Goal: Task Accomplishment & Management: Use online tool/utility

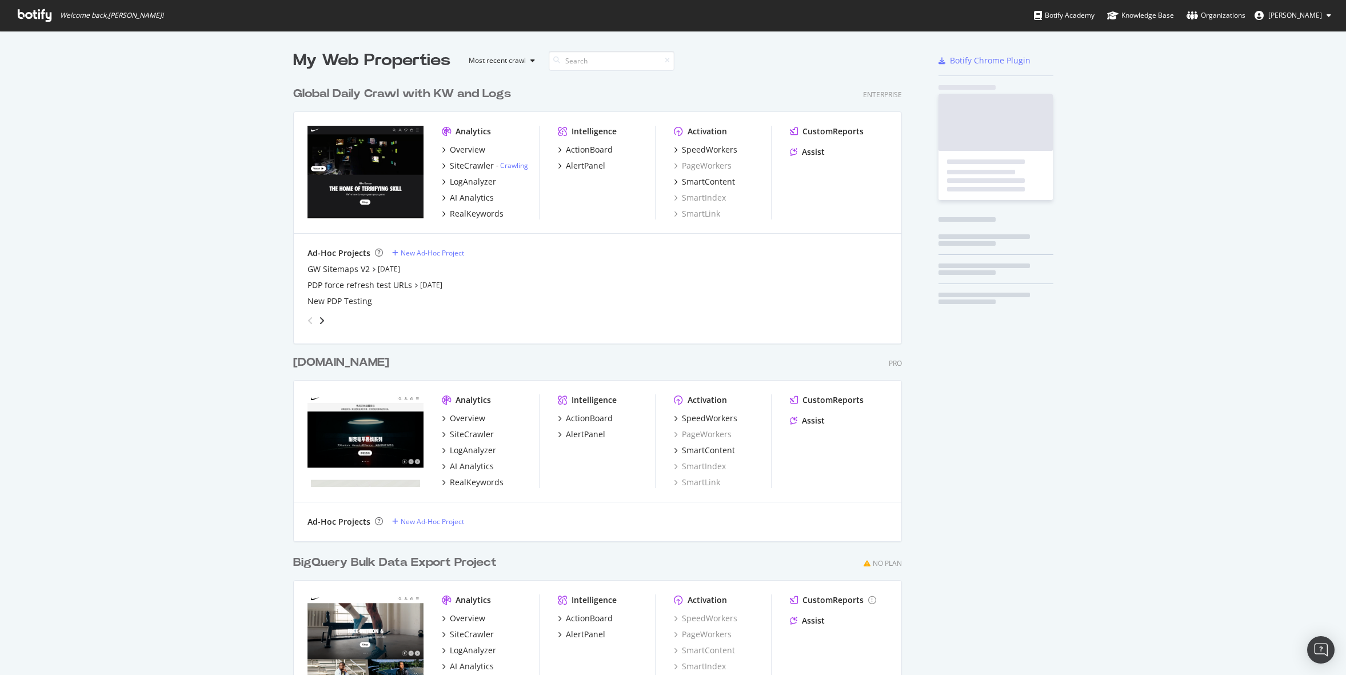
scroll to position [669, 618]
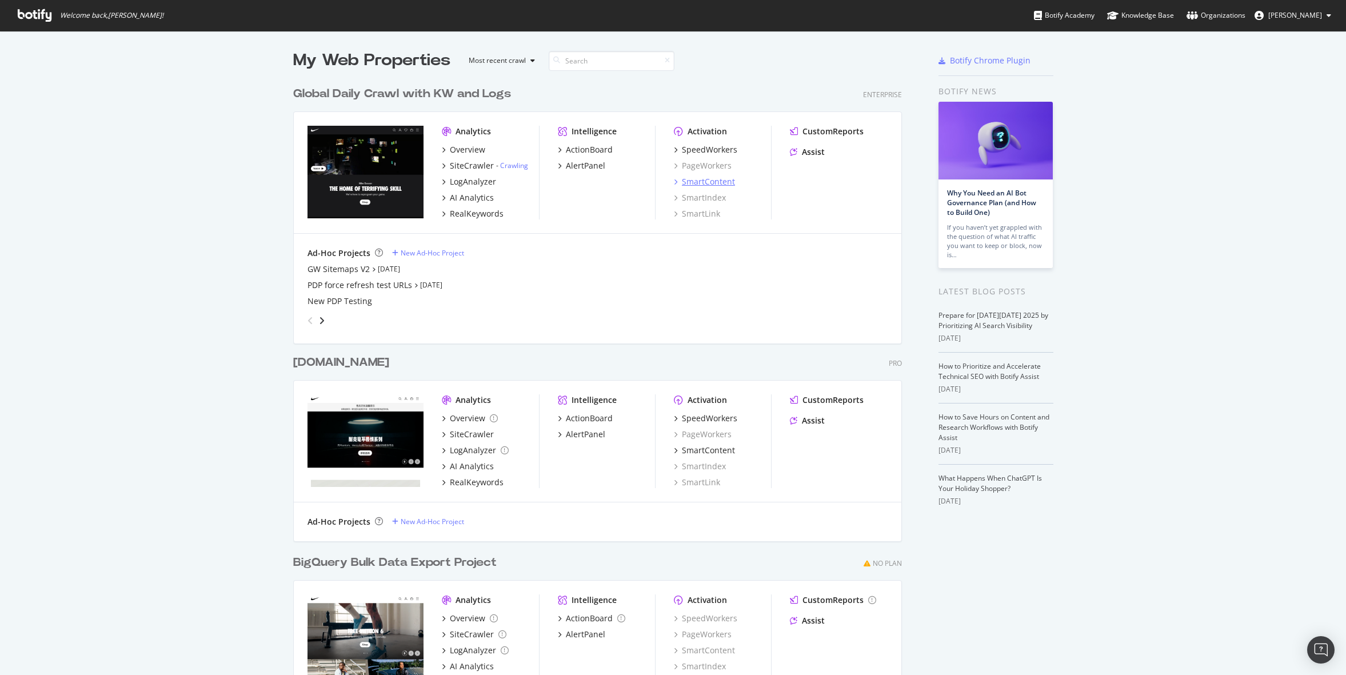
click at [683, 183] on div "SmartContent" at bounding box center [708, 181] width 53 height 11
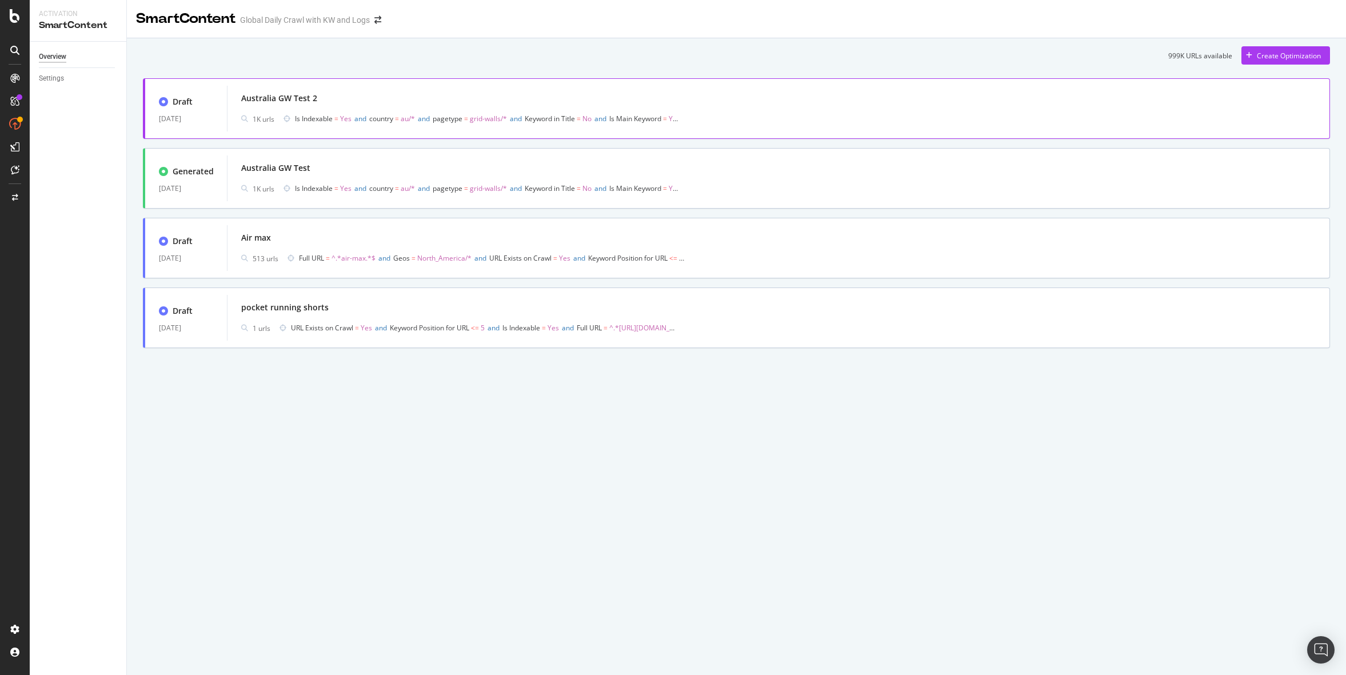
click at [448, 101] on div "Australia GW Test 2" at bounding box center [778, 98] width 1075 height 16
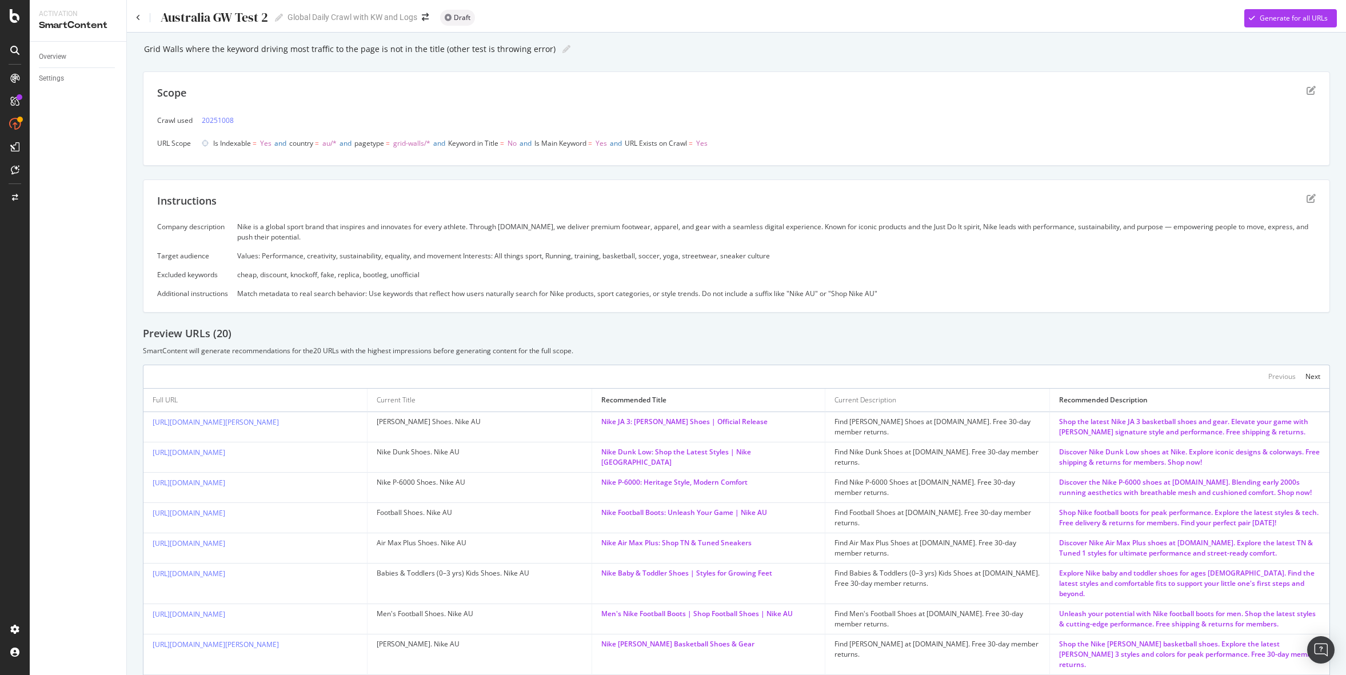
click at [1302, 197] on div "Instructions" at bounding box center [736, 208] width 1159 height 29
click at [1310, 197] on icon "edit" at bounding box center [1311, 198] width 9 height 9
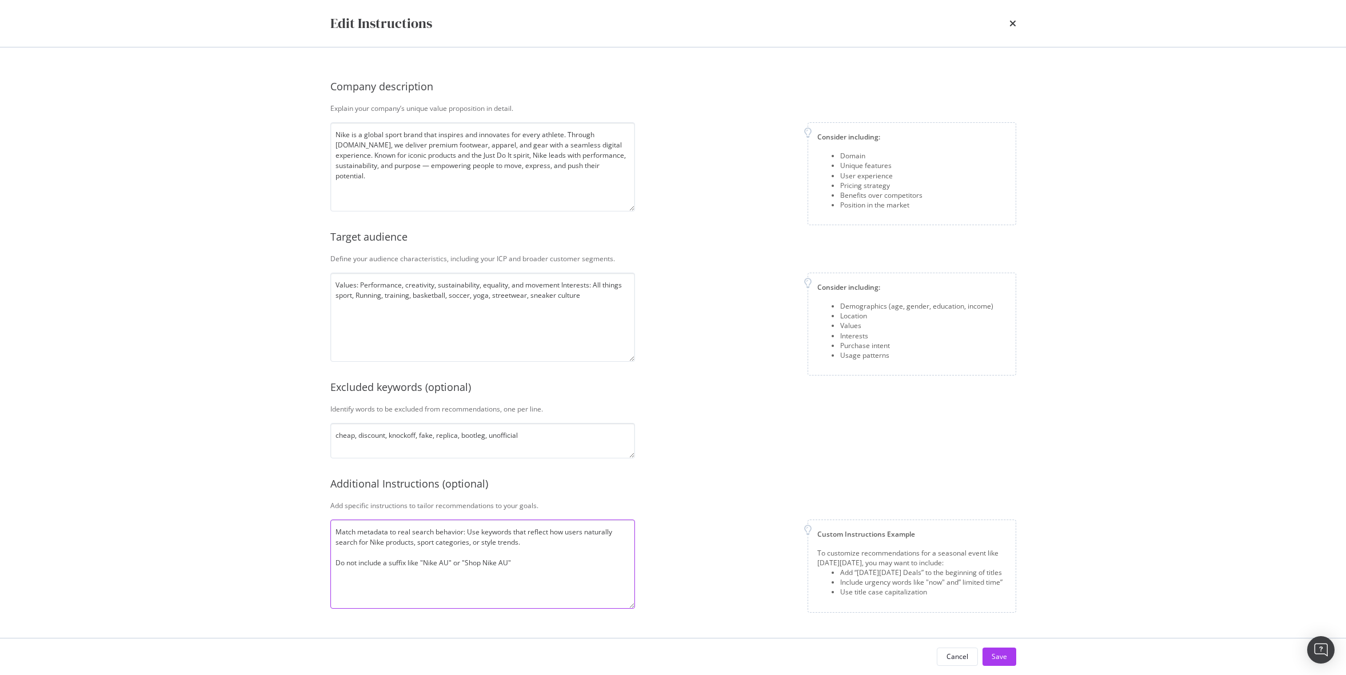
click at [336, 565] on textarea "Match metadata to real search behavior: Use keywords that reflect how users nat…" at bounding box center [482, 564] width 305 height 89
click at [539, 563] on textarea "Match metadata to real search behavior: Use keywords that reflect how users nat…" at bounding box center [482, 564] width 305 height 89
click at [516, 563] on textarea "Match metadata to real search behavior: Use keywords that reflect how users nat…" at bounding box center [482, 564] width 305 height 89
click at [460, 563] on textarea "Match metadata to real search behavior: Use keywords that reflect how users nat…" at bounding box center [482, 564] width 305 height 89
click at [406, 565] on textarea "Match metadata to real search behavior: Use keywords that reflect how users nat…" at bounding box center [482, 564] width 305 height 89
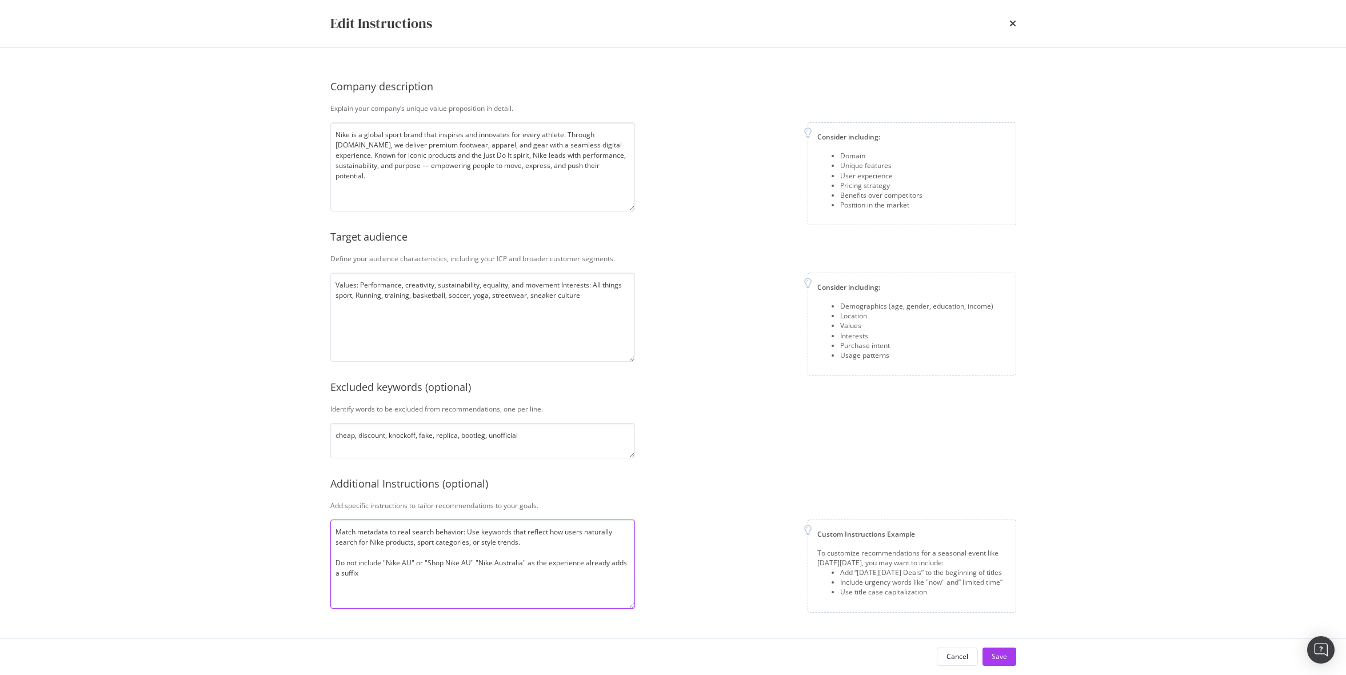
click at [475, 564] on textarea "Match metadata to real search behavior: Use keywords that reflect how users nat…" at bounding box center [482, 564] width 305 height 89
click at [535, 565] on textarea "Match metadata to real search behavior: Use keywords that reflect how users nat…" at bounding box center [482, 564] width 305 height 89
click at [489, 580] on textarea "Match metadata to real search behavior: Use keywords that reflect how users nat…" at bounding box center [482, 564] width 305 height 89
type textarea "Match metadata to real search behavior: Use keywords that reflect how users nat…"
click at [960, 655] on div "Cancel" at bounding box center [958, 657] width 22 height 10
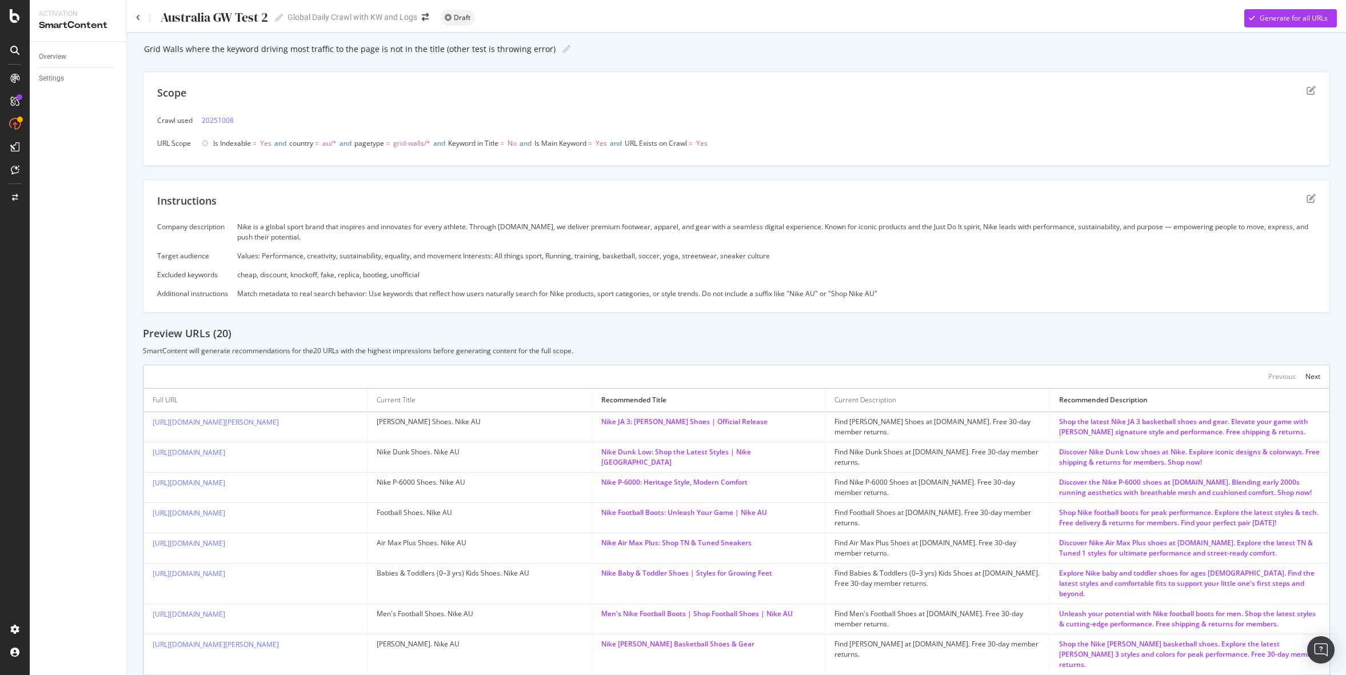
scroll to position [87, 0]
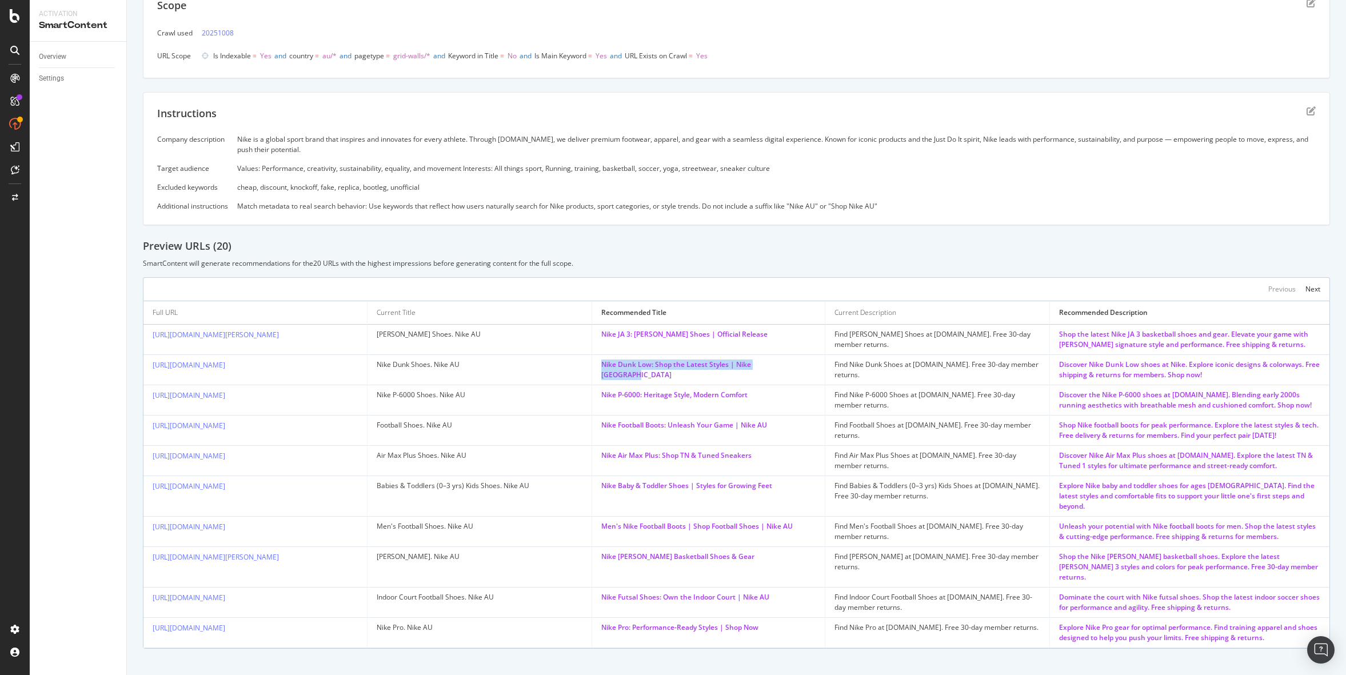
drag, startPoint x: 797, startPoint y: 363, endPoint x: 599, endPoint y: 366, distance: 197.8
click at [599, 366] on td "Nike Dunk Low: Shop the Latest Styles | Nike [GEOGRAPHIC_DATA]" at bounding box center [708, 370] width 233 height 30
copy div "Nike Dunk Low: Shop the Latest Styles | Nike [GEOGRAPHIC_DATA]"
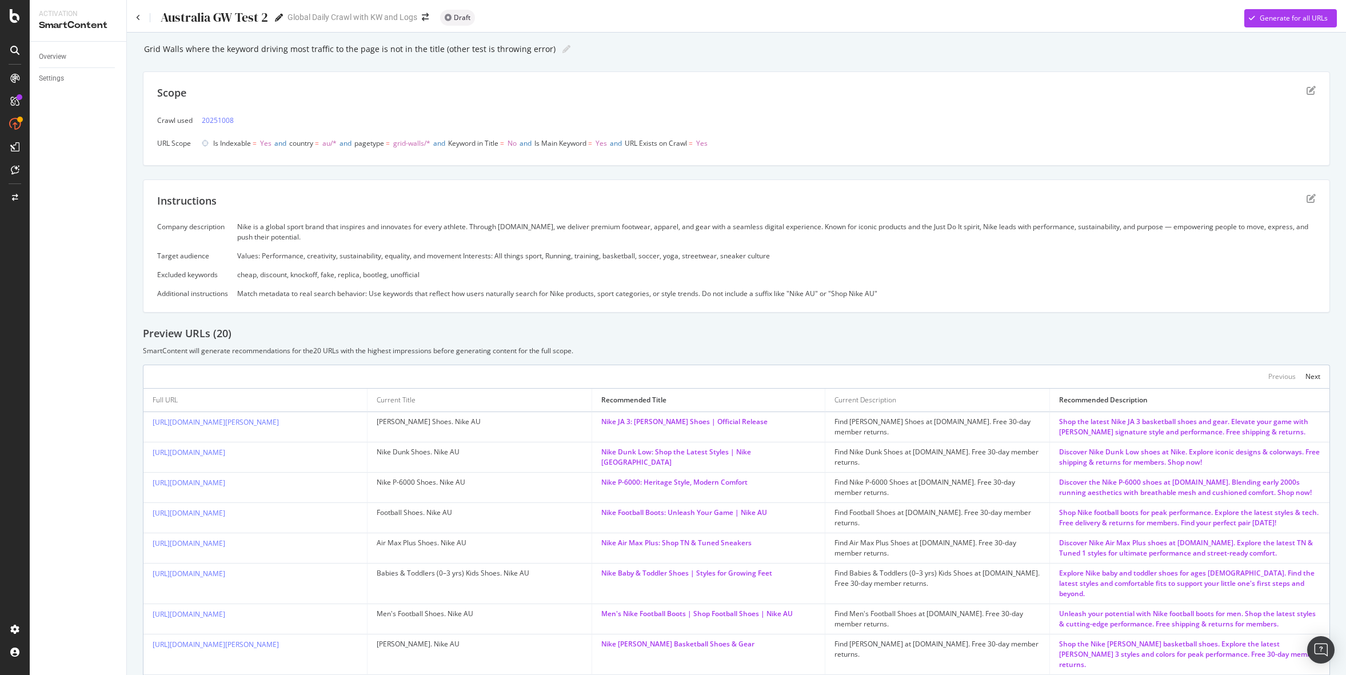
click at [281, 19] on icon at bounding box center [279, 18] width 8 height 8
click at [289, 63] on div "Grid Walls where the keyword driving most traffic to the page is not in the tit…" at bounding box center [736, 389] width 1187 height 696
click at [1313, 198] on icon "edit" at bounding box center [1311, 198] width 9 height 9
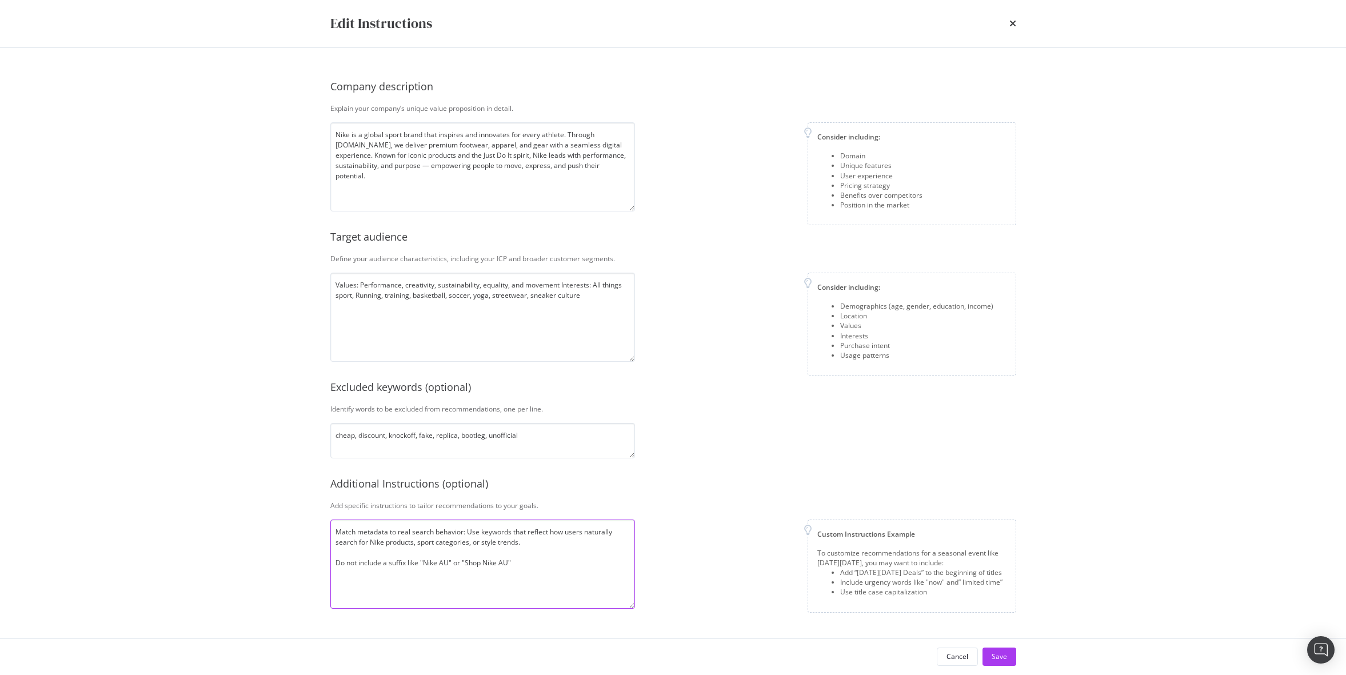
drag, startPoint x: 525, startPoint y: 565, endPoint x: 329, endPoint y: 556, distance: 196.3
click at [329, 557] on div "Company description Explain your company’s unique value proposition in detail. …" at bounding box center [674, 342] width 732 height 591
paste textarea "When generating meta titles for SEO, do not include branding suffixes such as “…"
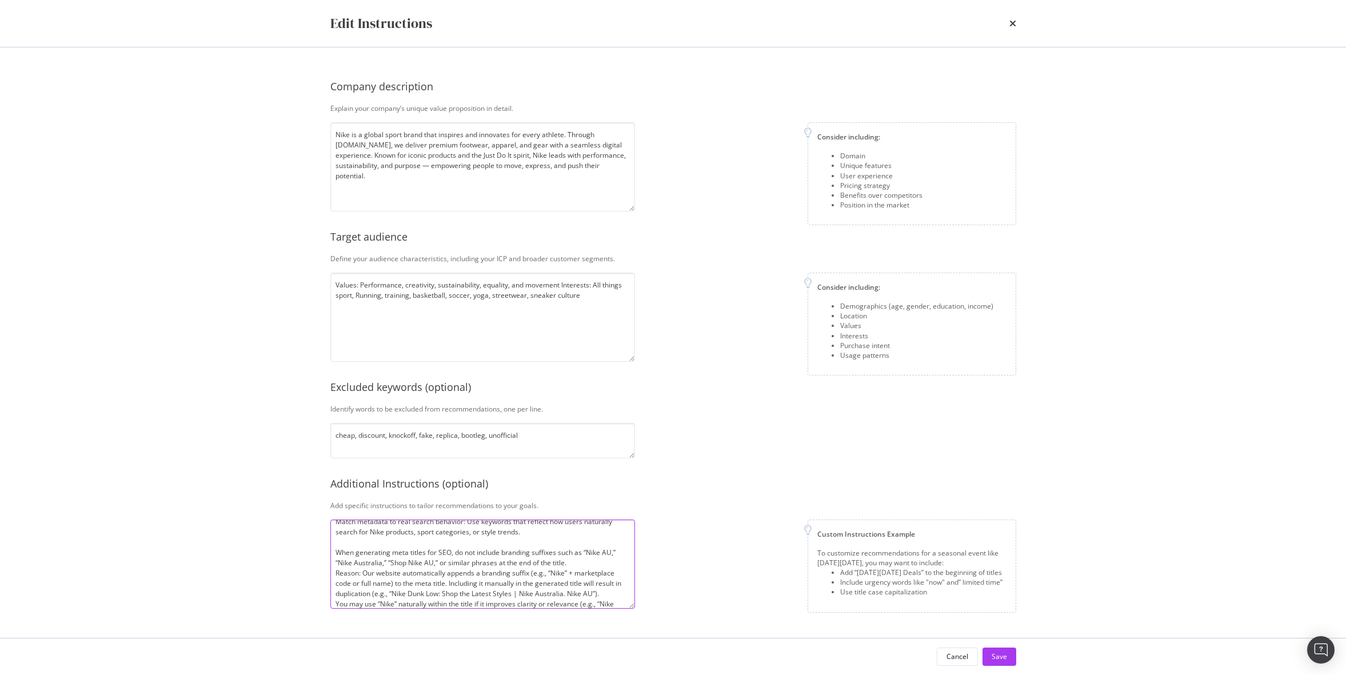
scroll to position [9, 0]
drag, startPoint x: 335, startPoint y: 552, endPoint x: 464, endPoint y: 551, distance: 129.2
click at [464, 551] on textarea "Match metadata to real search behavior: Use keywords that reflect how users nat…" at bounding box center [482, 564] width 305 height 89
click at [337, 576] on textarea "Match metadata to real search behavior: Use keywords that reflect how users nat…" at bounding box center [482, 564] width 305 height 89
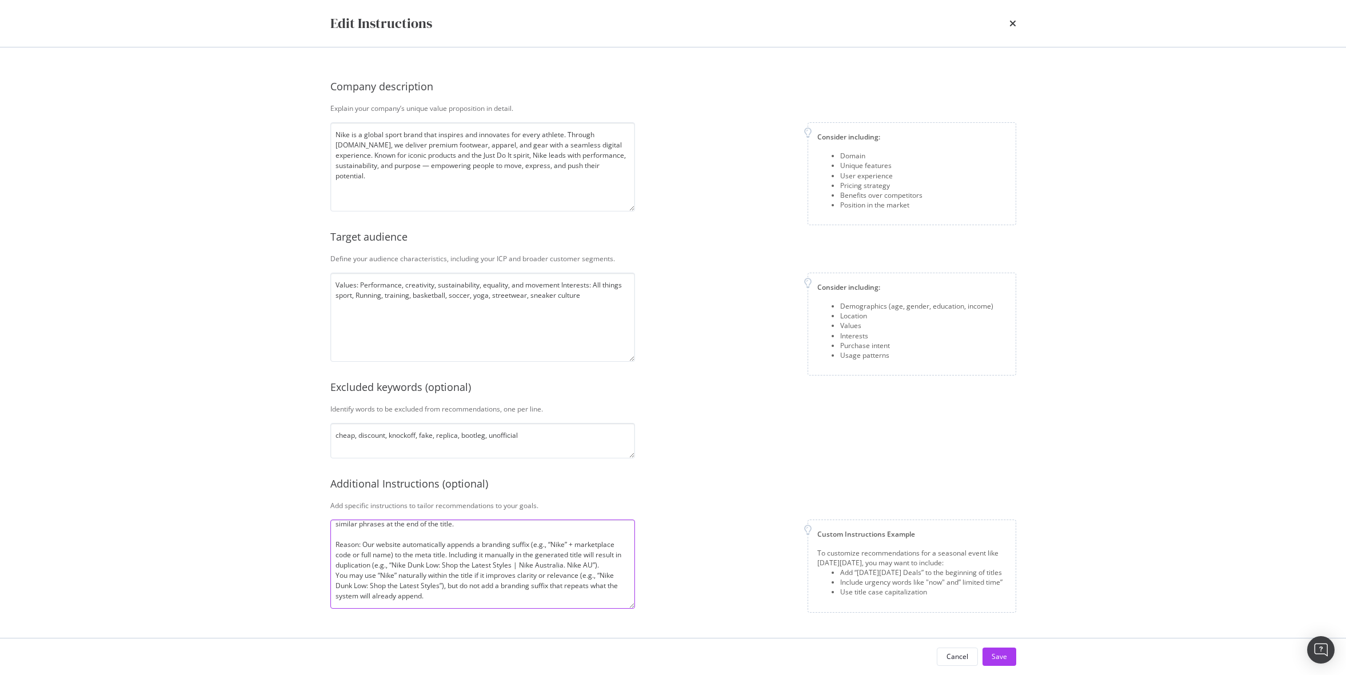
drag, startPoint x: 449, startPoint y: 553, endPoint x: 618, endPoint y: 556, distance: 169.2
click at [618, 556] on textarea "Match metadata to real search behavior: Use keywords that reflect how users nat…" at bounding box center [482, 564] width 305 height 89
drag, startPoint x: 614, startPoint y: 564, endPoint x: 449, endPoint y: 556, distance: 164.9
click at [449, 556] on textarea "Match metadata to real search behavior: Use keywords that reflect how users nat…" at bounding box center [482, 564] width 305 height 89
click at [563, 577] on textarea "Match metadata to real search behavior: Use keywords that reflect how users nat…" at bounding box center [482, 564] width 305 height 89
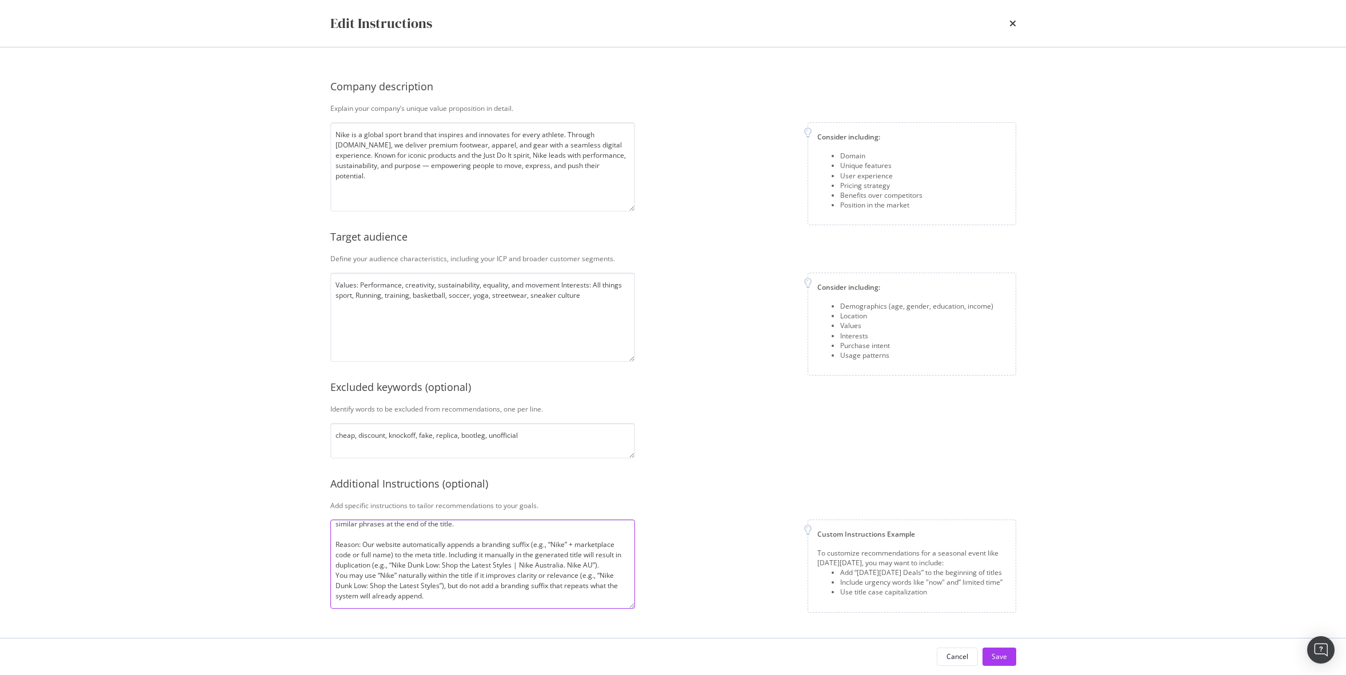
click at [334, 575] on textarea "Match metadata to real search behavior: Use keywords that reflect how users nat…" at bounding box center [482, 564] width 305 height 89
click at [468, 547] on textarea "Match metadata to real search behavior: Use keywords that reflect how users nat…" at bounding box center [482, 564] width 305 height 89
drag, startPoint x: 334, startPoint y: 551, endPoint x: 533, endPoint y: 552, distance: 198.4
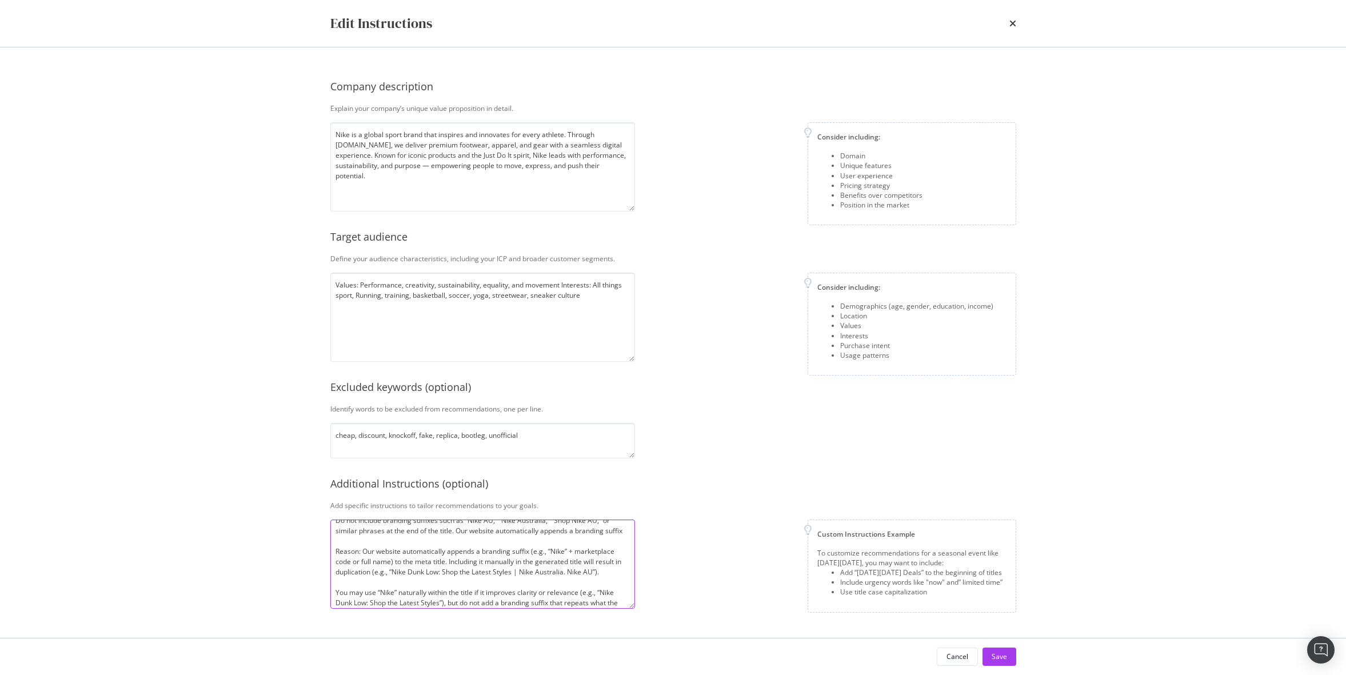
click at [533, 552] on textarea "Match metadata to real search behavior: Use keywords that reflect how users nat…" at bounding box center [482, 564] width 305 height 89
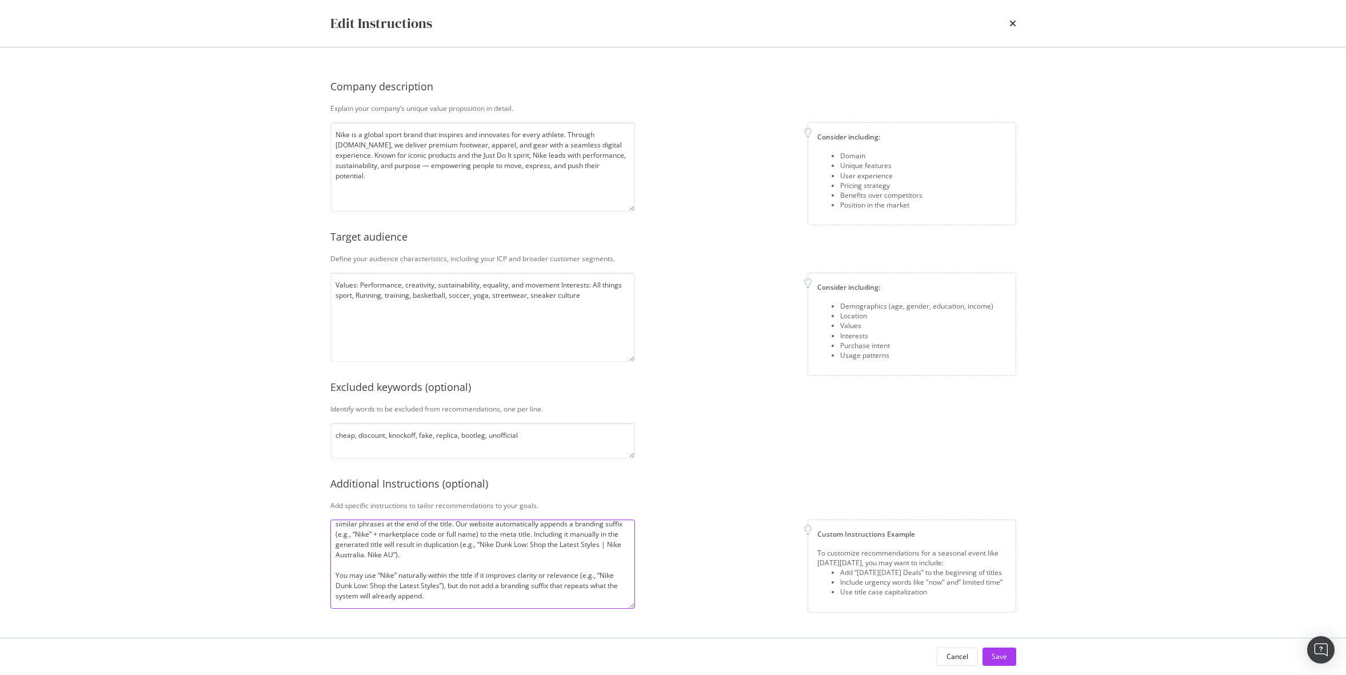
scroll to position [30, 0]
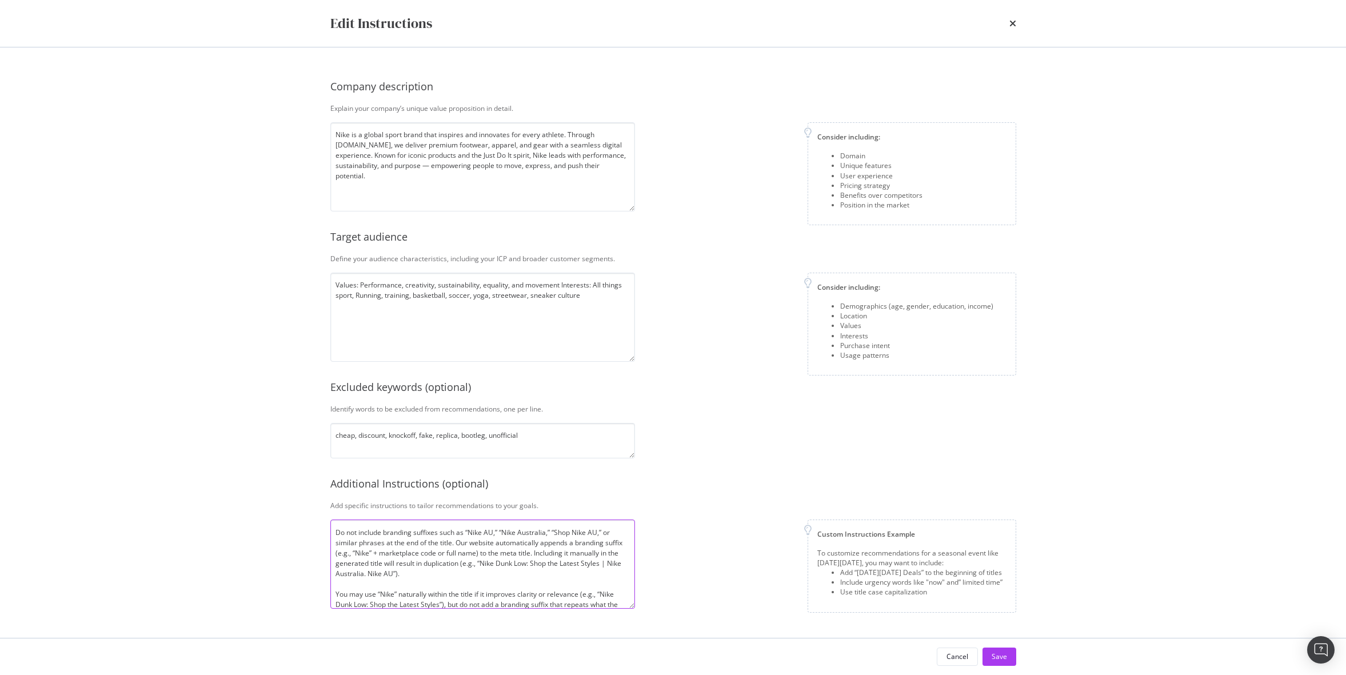
drag, startPoint x: 460, startPoint y: 567, endPoint x: 472, endPoint y: 574, distance: 14.1
click at [472, 574] on textarea "Match metadata to real search behavior: Use keywords that reflect how users nat…" at bounding box center [482, 564] width 305 height 89
click at [515, 555] on textarea "Match metadata to real search behavior: Use keywords that reflect how users nat…" at bounding box center [482, 564] width 305 height 89
drag, startPoint x: 453, startPoint y: 575, endPoint x: 460, endPoint y: 564, distance: 12.1
click at [460, 564] on textarea "Match metadata to real search behavior: Use keywords that reflect how users nat…" at bounding box center [482, 564] width 305 height 89
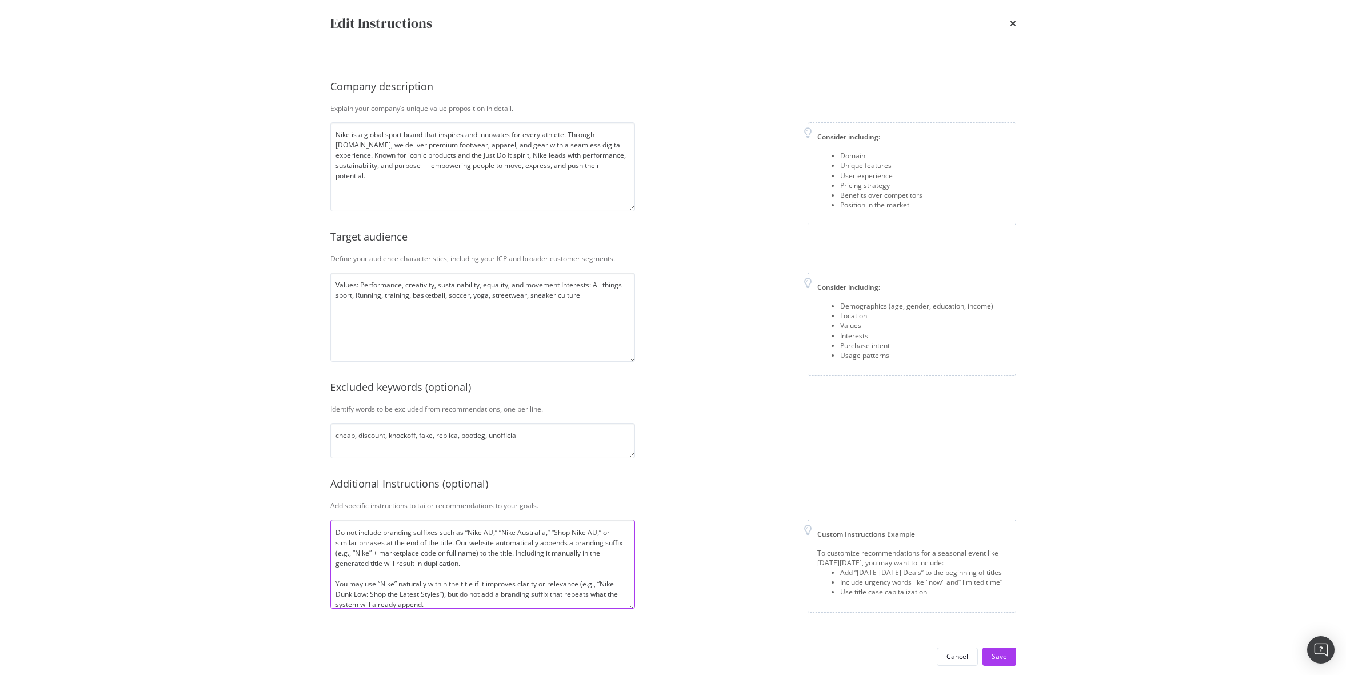
scroll to position [39, 0]
type textarea "Match metadata to real search behavior: Use keywords that reflect how users nat…"
click at [1002, 655] on div "Save" at bounding box center [999, 657] width 15 height 10
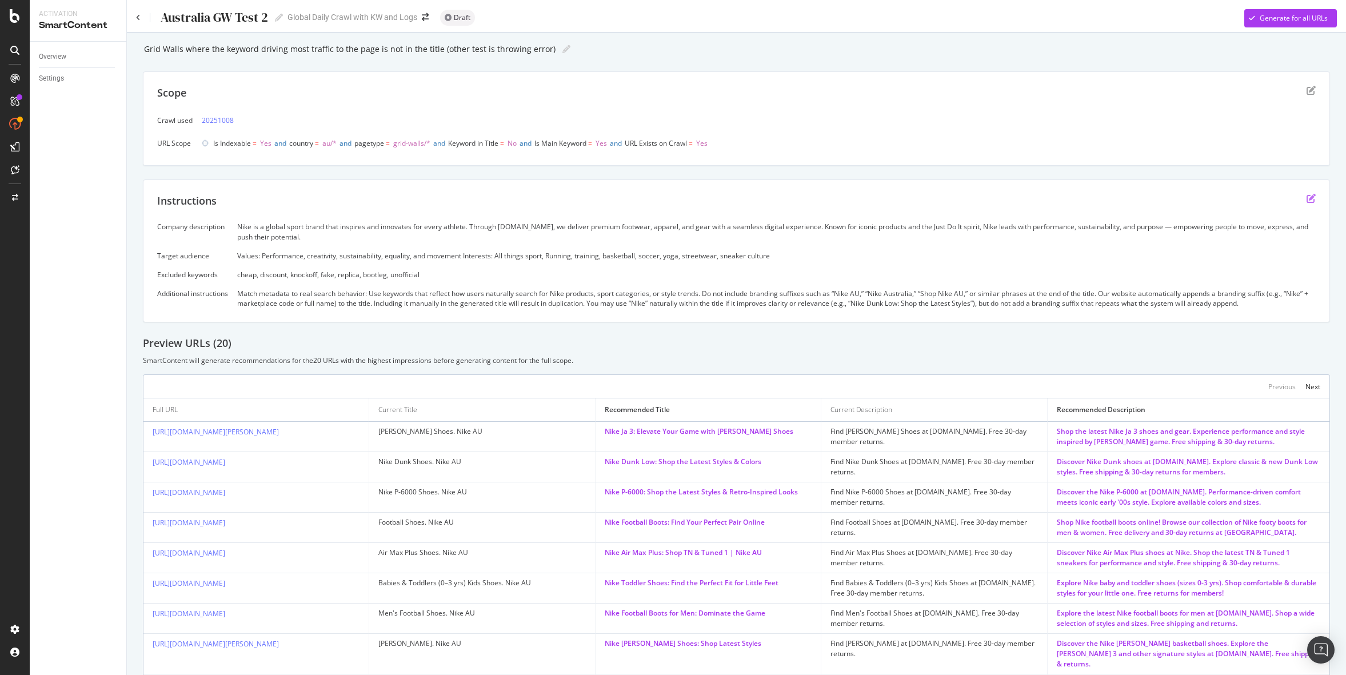
click at [1312, 196] on icon "edit" at bounding box center [1311, 198] width 9 height 9
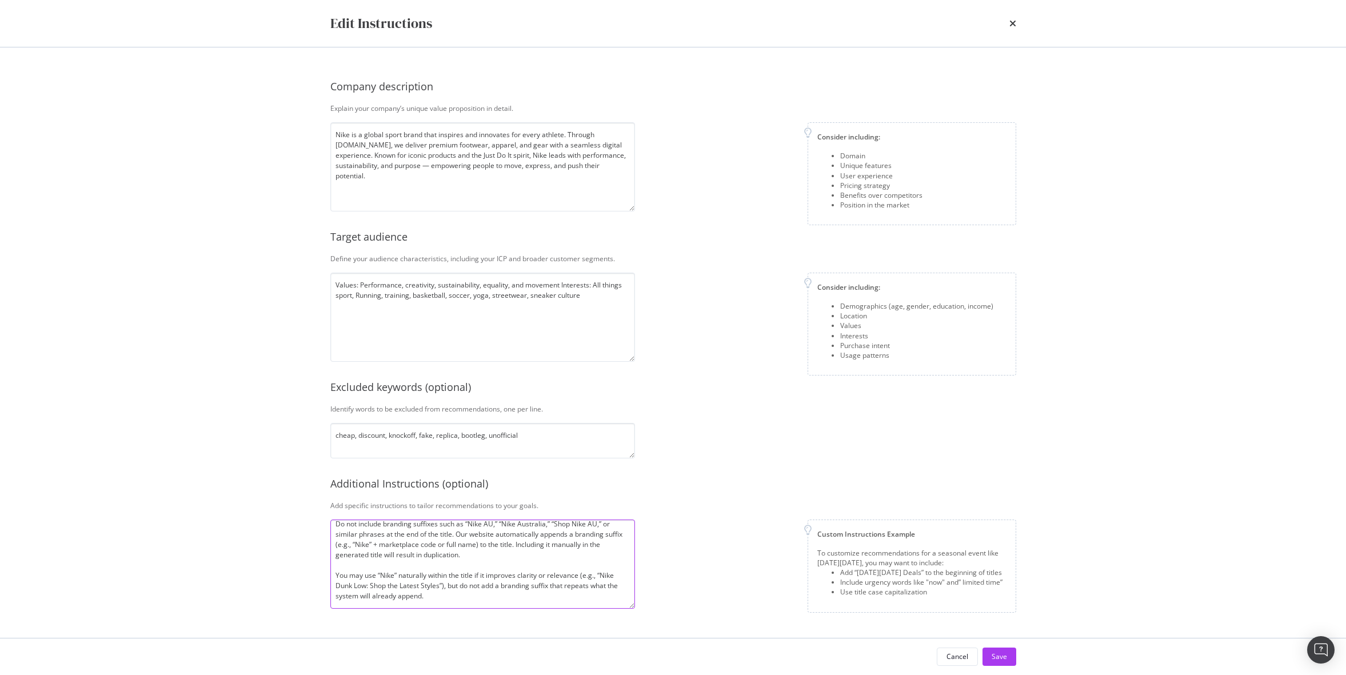
drag, startPoint x: 445, startPoint y: 599, endPoint x: 332, endPoint y: 573, distance: 116.0
click at [332, 573] on textarea "Match metadata to real search behavior: Use keywords that reflect how users nat…" at bounding box center [482, 564] width 305 height 89
paste textarea "Use a pipe (|) to separate the main keyword from the descriptive phrase."
drag, startPoint x: 413, startPoint y: 565, endPoint x: 385, endPoint y: 565, distance: 28.0
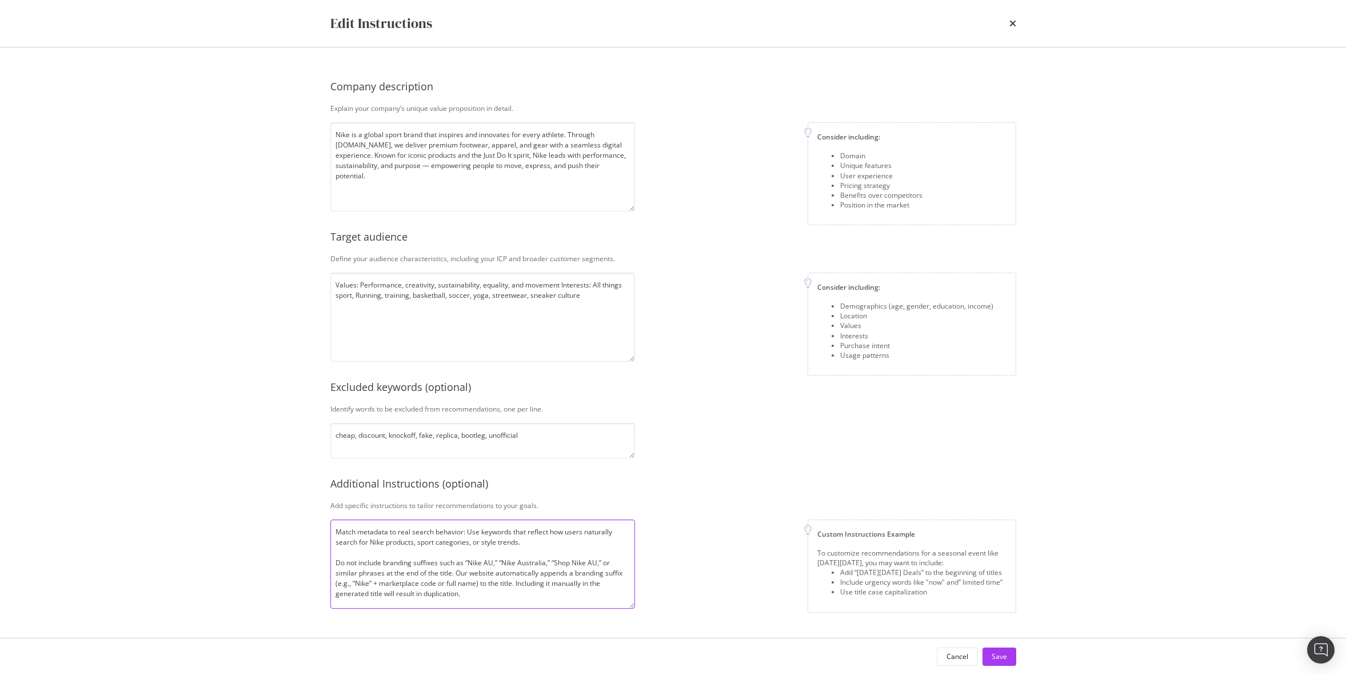
click at [385, 565] on textarea "Match metadata to real search behavior: Use keywords that reflect how users nat…" at bounding box center [482, 564] width 305 height 89
drag, startPoint x: 606, startPoint y: 556, endPoint x: 577, endPoint y: 556, distance: 28.6
click at [577, 556] on textarea "Match metadata to real search behavior: Use keywords that reflect how users nat…" at bounding box center [482, 564] width 305 height 89
click at [491, 575] on textarea "Match metadata to real search behavior: Use keywords that reflect how users nat…" at bounding box center [482, 564] width 305 height 89
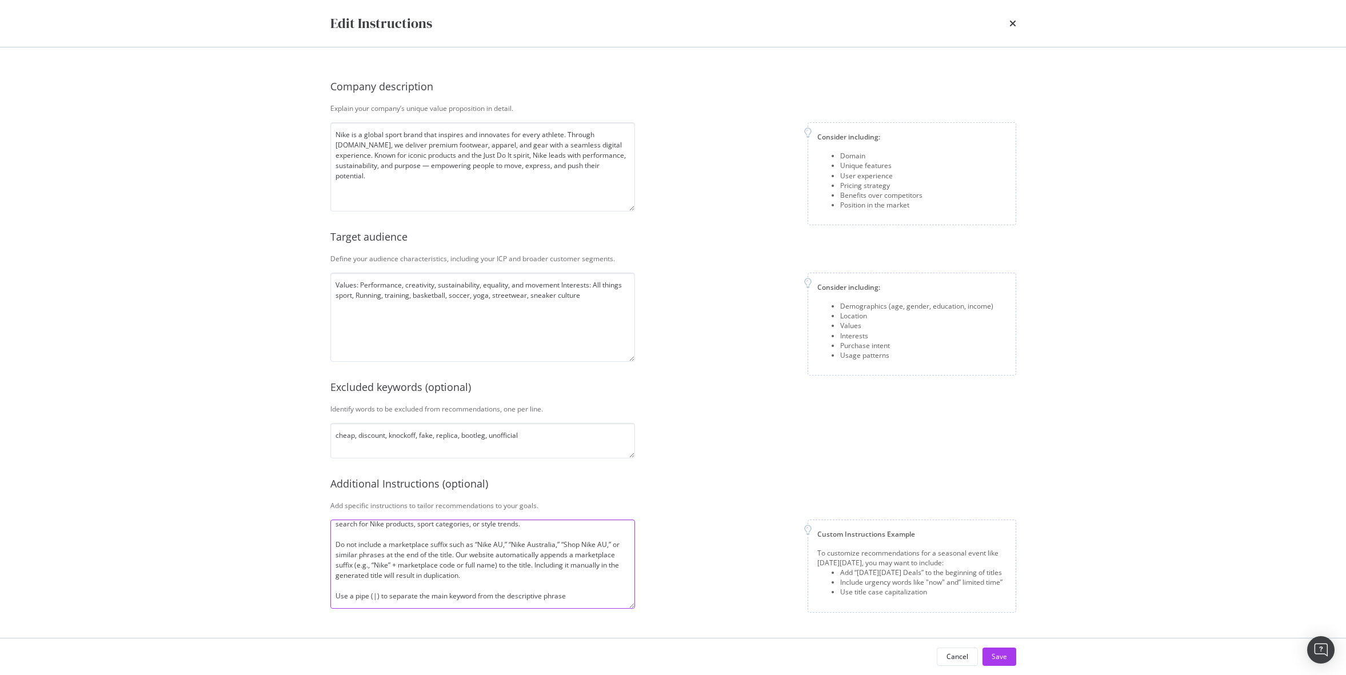
click at [602, 568] on textarea "Match metadata to real search behavior: Use keywords that reflect how users nat…" at bounding box center [482, 564] width 305 height 89
drag, startPoint x: 572, startPoint y: 565, endPoint x: 611, endPoint y: 564, distance: 38.9
click at [611, 564] on textarea "Match metadata to real search behavior: Use keywords that reflect how users nat…" at bounding box center [482, 564] width 305 height 89
type textarea "Match metadata to real search behavior: Use keywords that reflect how users nat…"
click at [998, 655] on div "Save" at bounding box center [999, 657] width 15 height 10
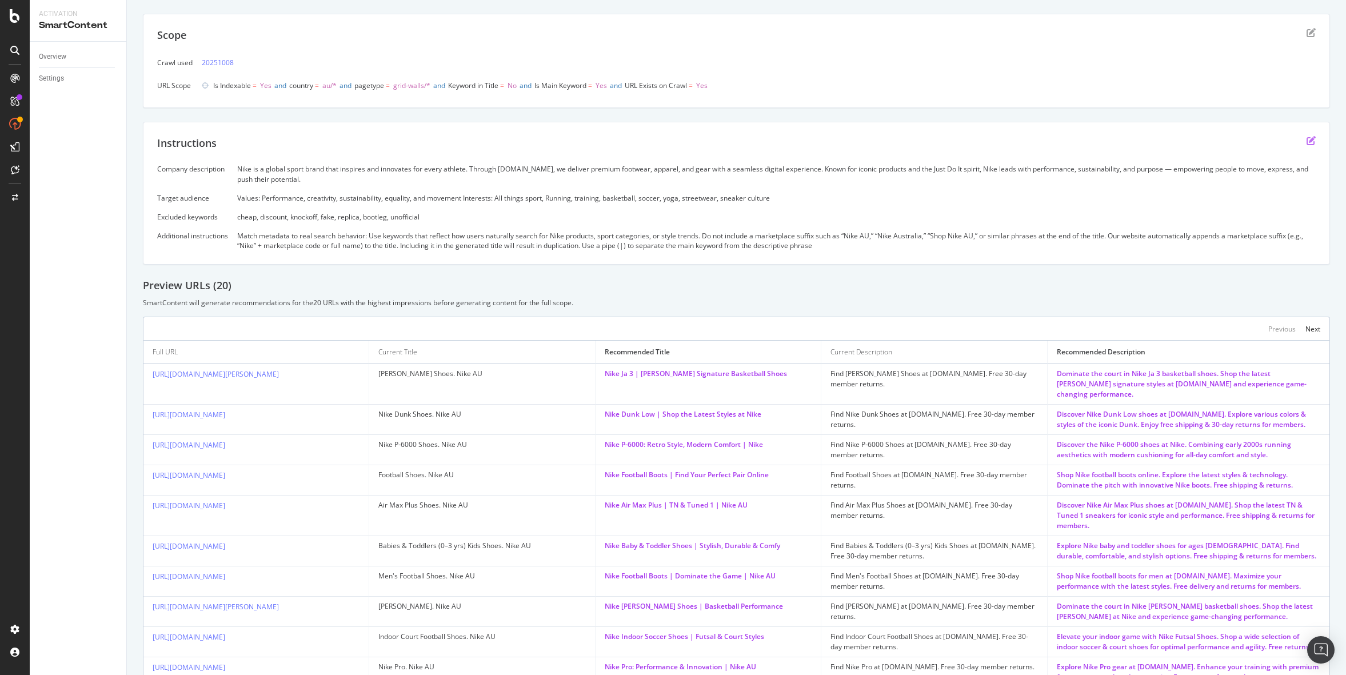
scroll to position [107, 0]
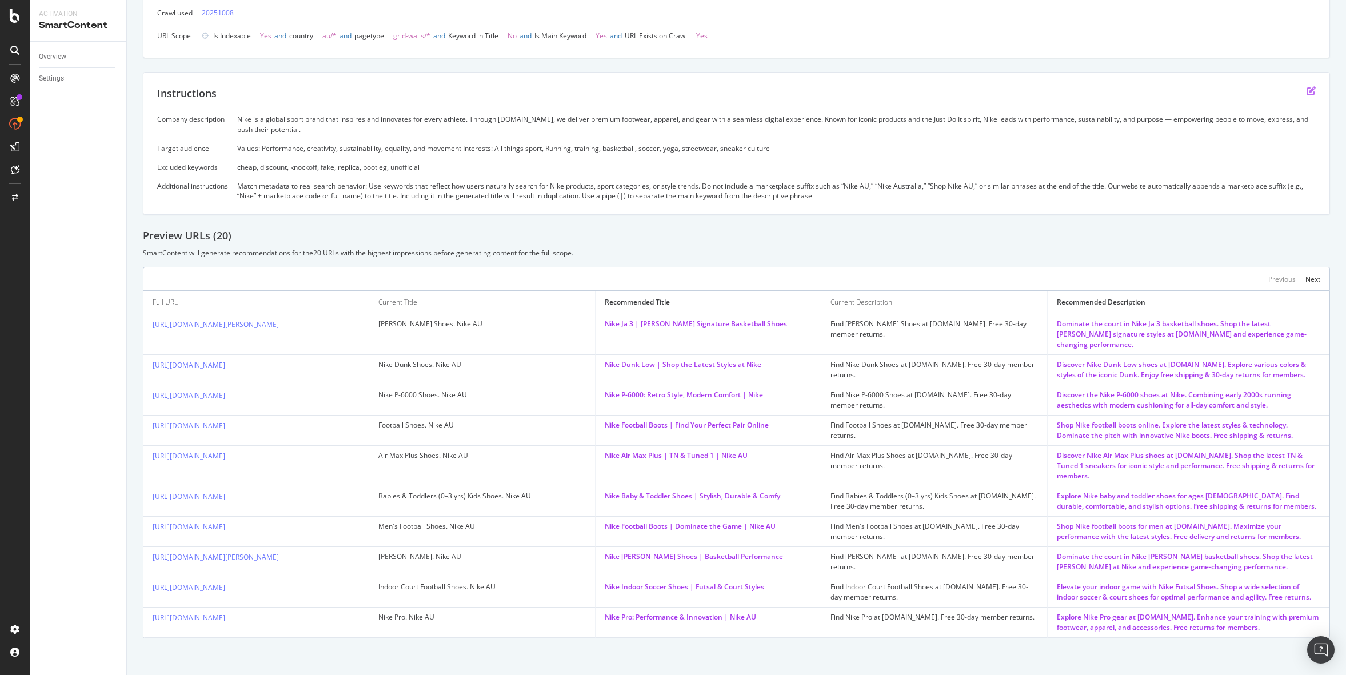
click at [1309, 89] on icon "edit" at bounding box center [1311, 90] width 9 height 9
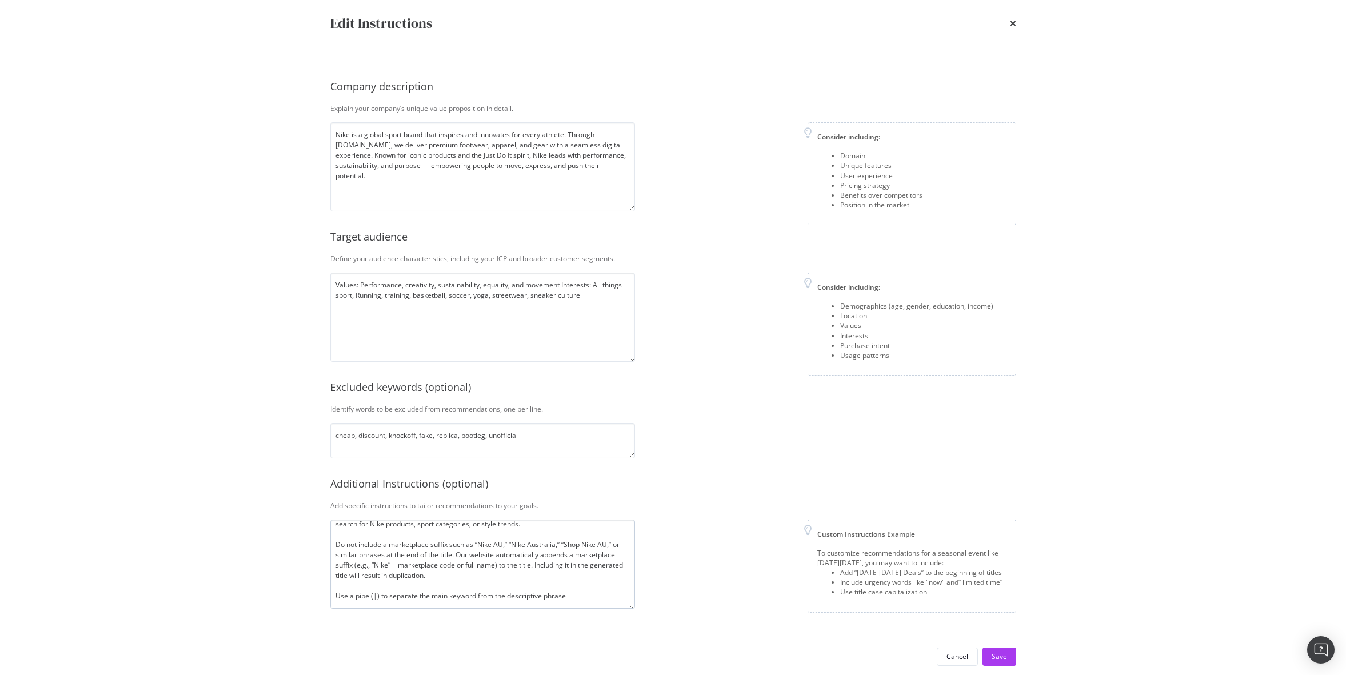
scroll to position [0, 0]
drag, startPoint x: 532, startPoint y: 542, endPoint x: 321, endPoint y: 527, distance: 210.9
click at [321, 527] on div "Company description Explain your company’s unique value proposition in detail. …" at bounding box center [674, 342] width 732 height 591
click at [580, 587] on textarea "Do not include a marketplace suffix such as “Nike AU,” “Nike Australia,” “Shop …" at bounding box center [482, 564] width 305 height 89
paste textarea "Match metadata to real search behavior: Use keywords that reflect how users nat…"
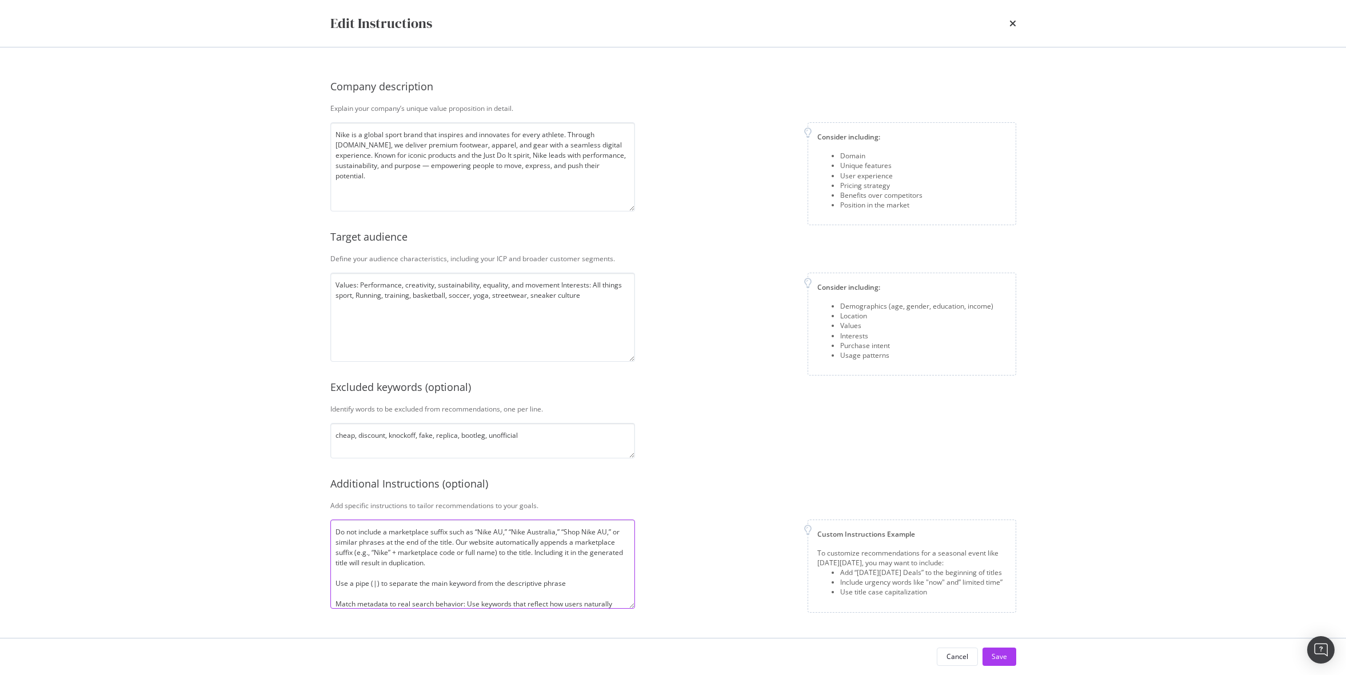
click at [432, 533] on textarea "Do not include a marketplace suffix such as “Nike AU,” “Nike Australia,” “Shop …" at bounding box center [482, 564] width 305 height 89
click at [484, 531] on textarea "Do not include branding or marketplace suffix such as “Nike AU,” “Nike Australi…" at bounding box center [482, 564] width 305 height 89
click at [364, 541] on textarea "Do not include branding or marketplace phrases such as “Nike AU,” “Nike Austral…" at bounding box center [482, 564] width 305 height 89
click at [369, 553] on textarea "Do not include branding or marketplace phrases such as “Nike AU,” “Nike Austral…" at bounding box center [482, 564] width 305 height 89
click at [568, 563] on textarea "Do not include branding or marketplace phrases such as “Nike AU,” “Nike Austral…" at bounding box center [482, 564] width 305 height 89
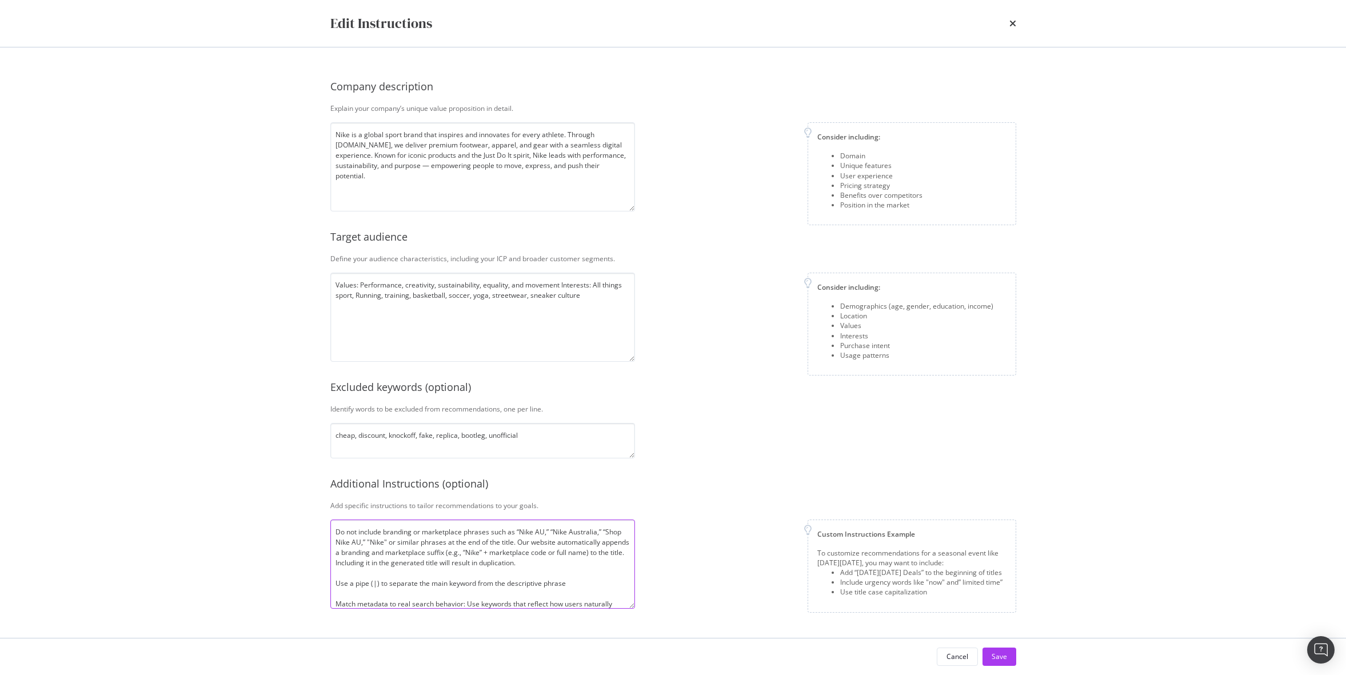
scroll to position [18, 0]
click at [575, 563] on textarea "Do not include branding or marketplace phrases such as “Nike AU,” “Nike Austral…" at bounding box center [482, 564] width 305 height 89
paste textarea "Do not use multiple delimiters in a single title. Stick to one delimiter style …"
drag, startPoint x: 481, startPoint y: 576, endPoint x: 473, endPoint y: 577, distance: 8.0
click at [473, 577] on textarea "Do not include branding or marketplace phrases such as “Nike AU,” “Nike Austral…" at bounding box center [482, 564] width 305 height 89
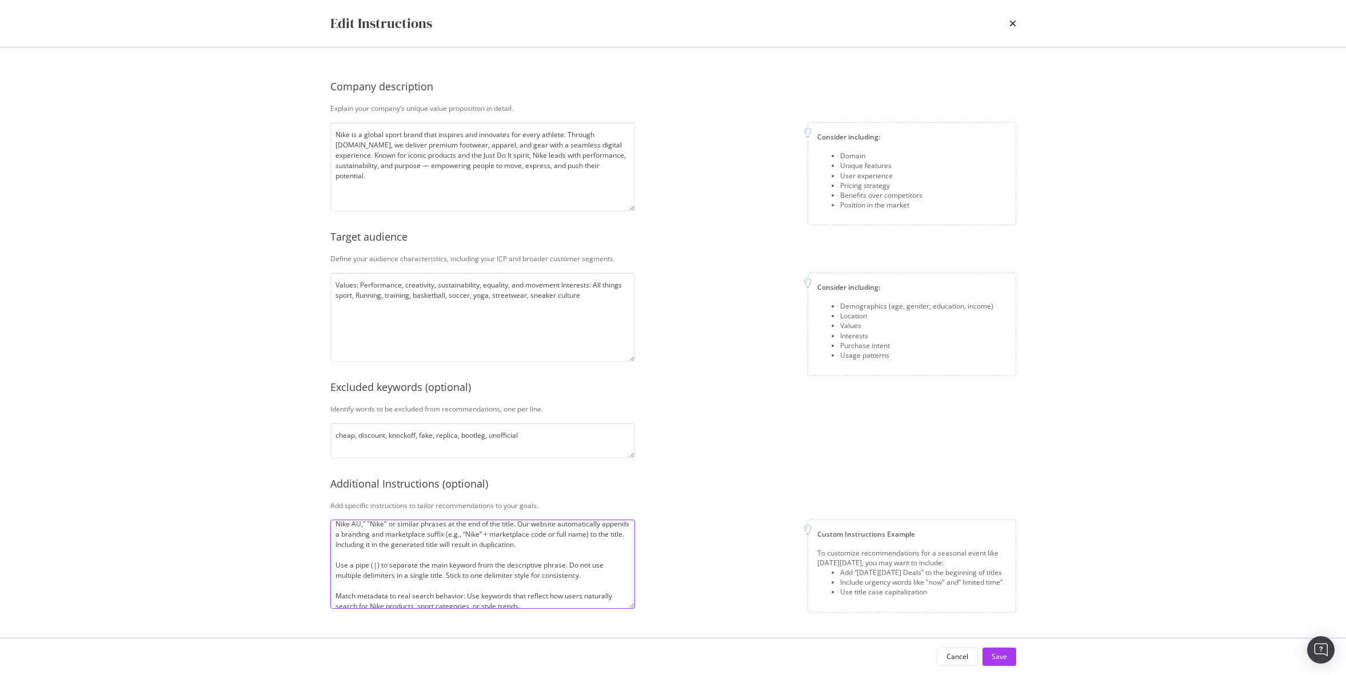
click at [481, 577] on textarea "Do not include branding or marketplace phrases such as “Nike AU,” “Nike Austral…" at bounding box center [482, 564] width 305 height 89
drag, startPoint x: 484, startPoint y: 575, endPoint x: 447, endPoint y: 573, distance: 36.6
click at [447, 573] on textarea "Do not include branding or marketplace phrases such as “Nike AU,” “Nike Austral…" at bounding box center [482, 564] width 305 height 89
drag, startPoint x: 349, startPoint y: 565, endPoint x: 378, endPoint y: 563, distance: 28.6
click at [378, 563] on textarea "Do not include branding or marketplace phrases such as “Nike AU,” “Nike Austral…" at bounding box center [482, 564] width 305 height 89
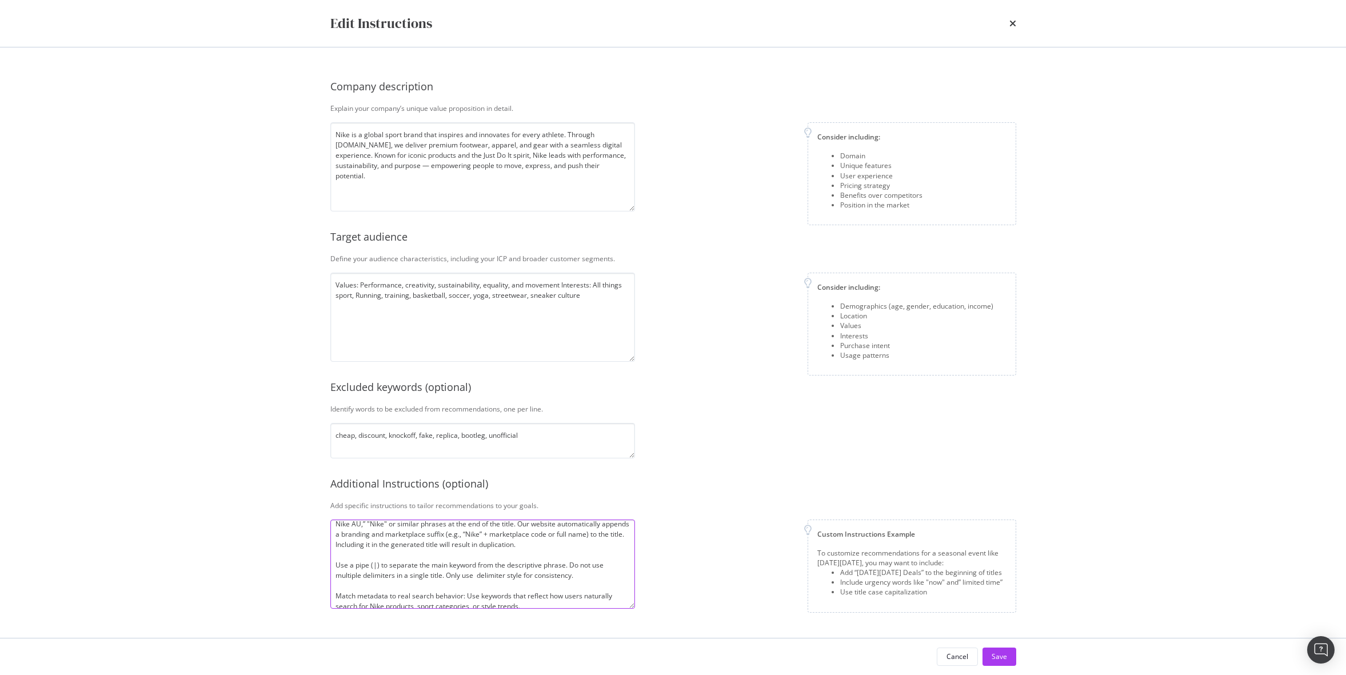
click at [473, 576] on textarea "Do not include branding or marketplace phrases such as “Nike AU,” “Nike Austral…" at bounding box center [482, 564] width 305 height 89
click at [552, 577] on textarea "Do not include branding or marketplace phrases such as “Nike AU,” “Nike Austral…" at bounding box center [482, 564] width 305 height 89
drag, startPoint x: 336, startPoint y: 565, endPoint x: 571, endPoint y: 563, distance: 235.6
click at [571, 563] on textarea "Do not include branding or marketplace phrases such as “Nike AU,” “Nike Austral…" at bounding box center [482, 564] width 305 height 89
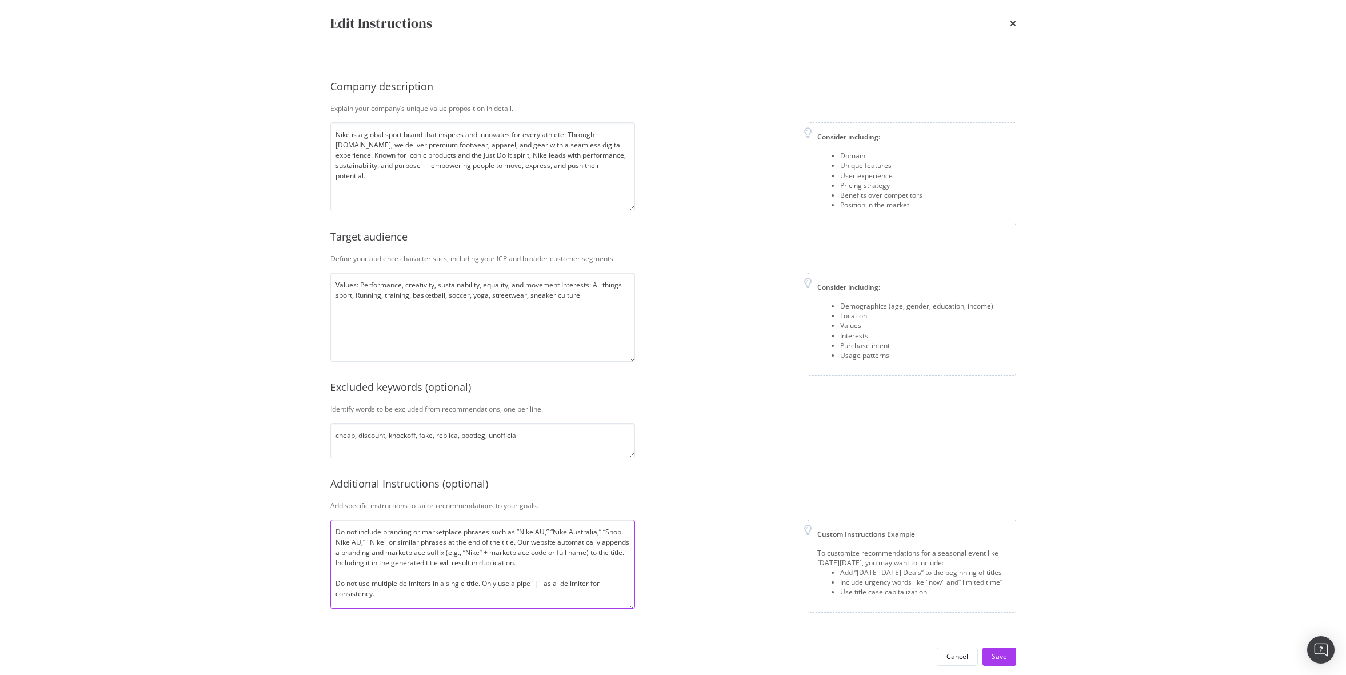
scroll to position [29, 0]
type textarea "Do not include branding or marketplace phrases such as “Nike AU,” “Nike Austral…"
click at [993, 644] on div "Cancel Save" at bounding box center [674, 657] width 732 height 37
click at [1001, 651] on div "Save" at bounding box center [999, 656] width 15 height 17
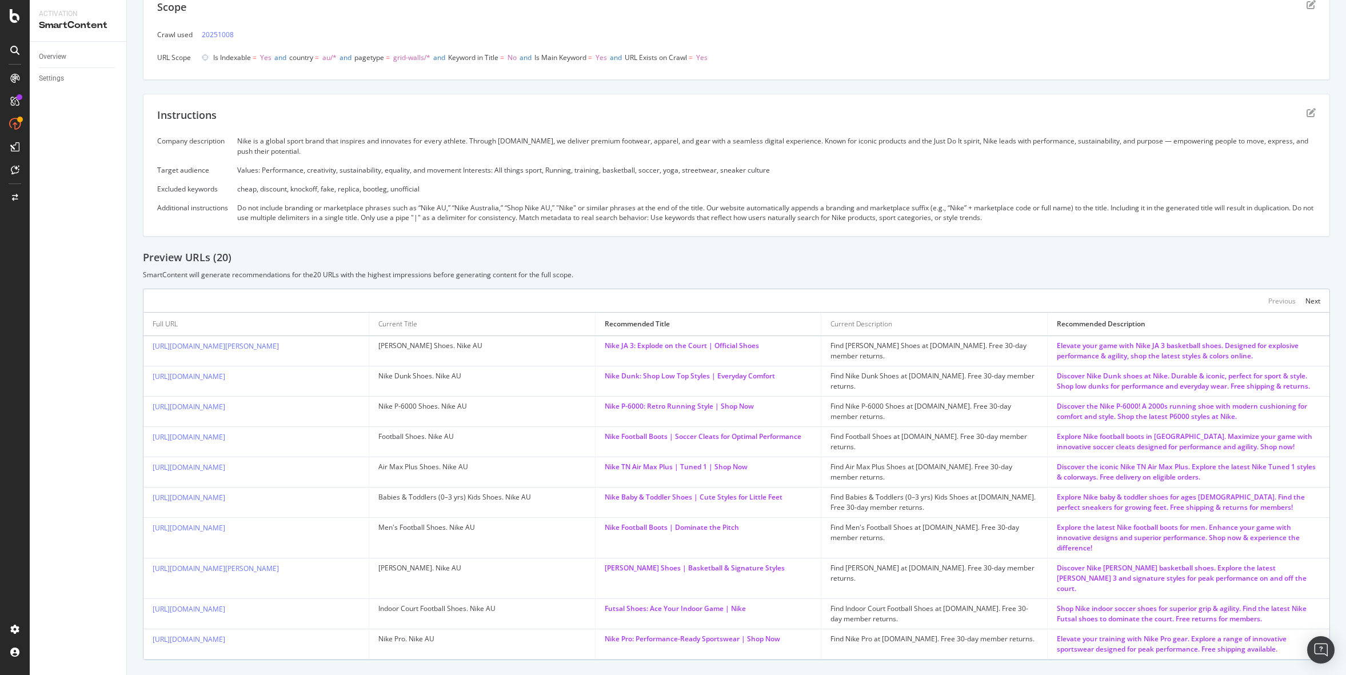
scroll to position [105, 0]
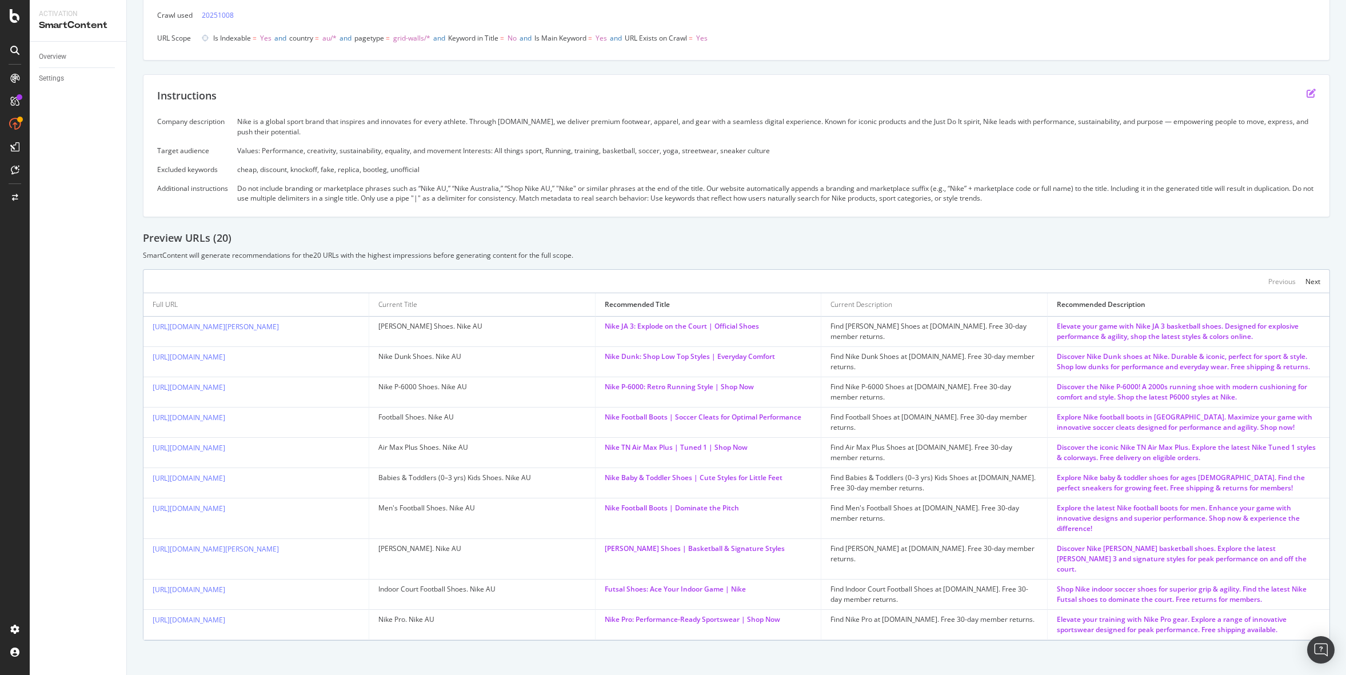
click at [1312, 92] on icon "edit" at bounding box center [1311, 93] width 9 height 9
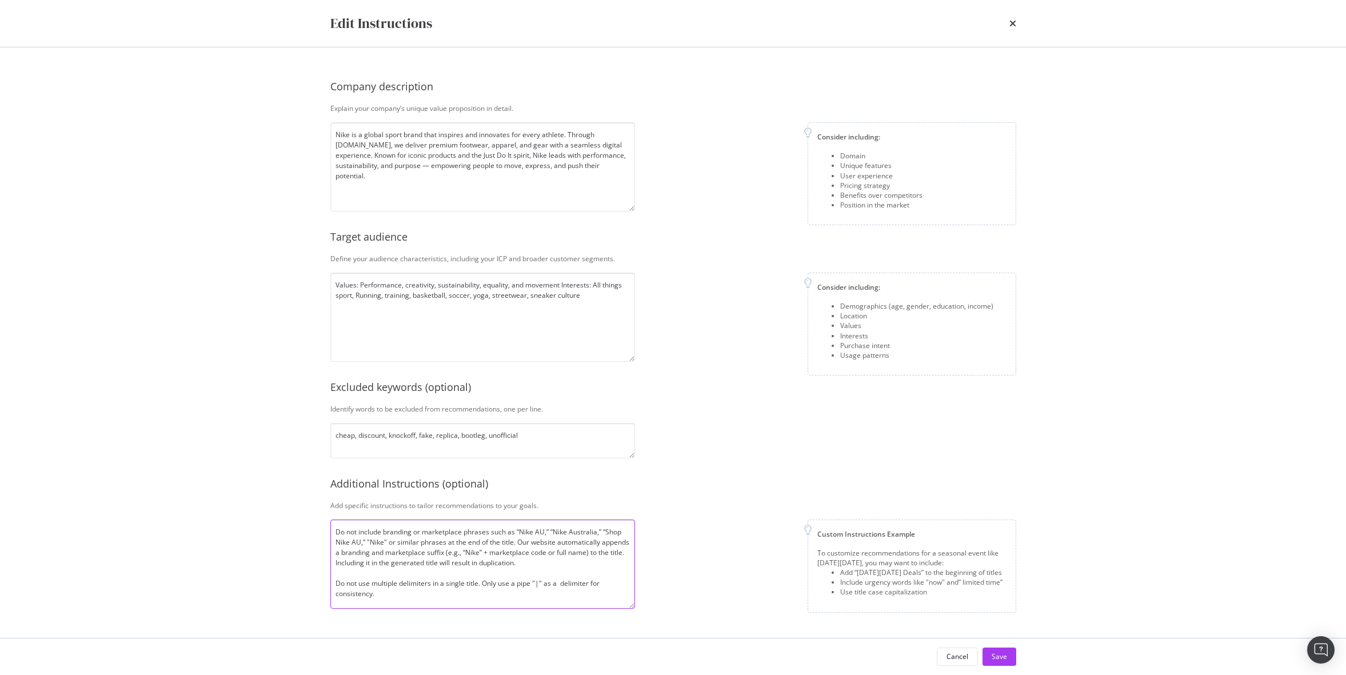
click at [491, 596] on textarea "Do not include branding or marketplace phrases such as “Nike AU,” “Nike Austral…" at bounding box center [482, 564] width 305 height 89
paste textarea "Promotional language like “Shop now,” “Buy,” or “Free shipping”"
click at [336, 588] on textarea "Do not include branding or marketplace phrases such as “Nike AU,” “Nike Austral…" at bounding box center [482, 564] width 305 height 89
click at [565, 589] on textarea "Do not include branding or marketplace phrases such as “Nike AU,” “Nike Austral…" at bounding box center [482, 564] width 305 height 89
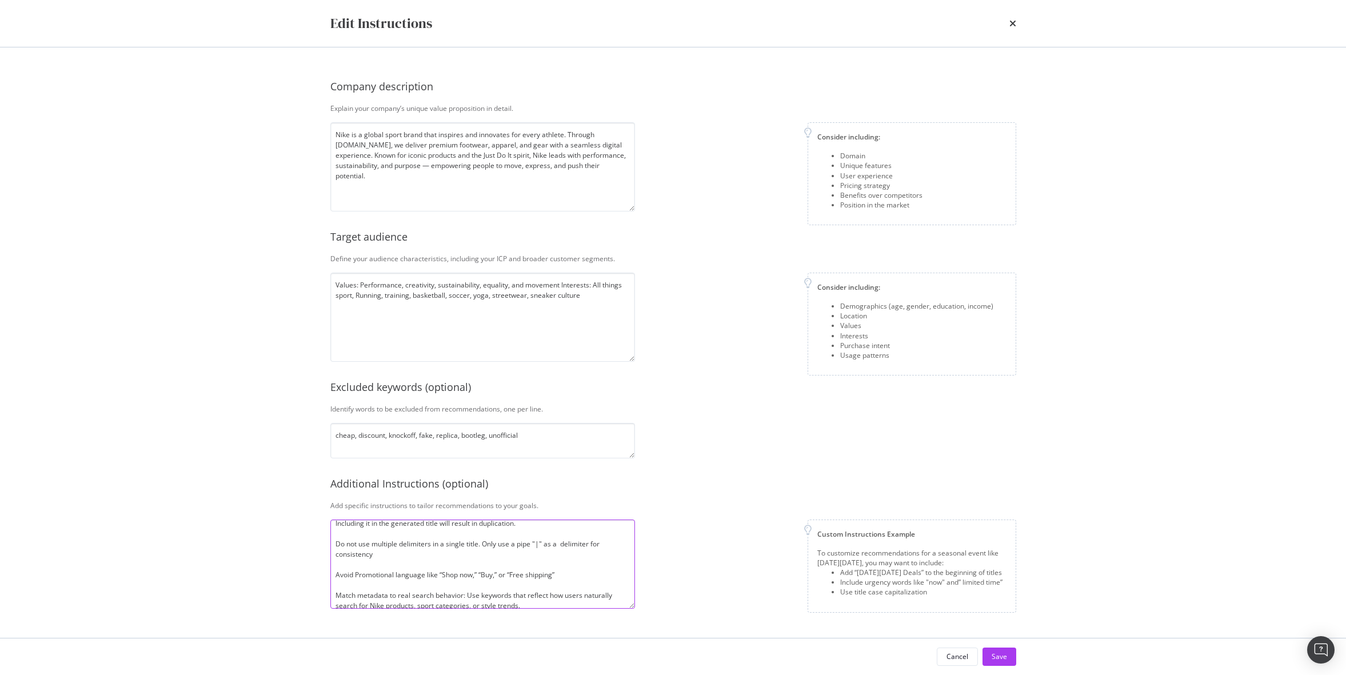
scroll to position [43, 0]
paste textarea "Branding-only suffixes like: “| Nike” “– Nike”"
click at [334, 572] on textarea "Do not include branding or marketplace phrases such as “Nike AU,” “Nike Austral…" at bounding box center [482, 564] width 305 height 89
click at [515, 576] on textarea "Do not include branding or marketplace phrases such as “Nike AU,” “Nike Austral…" at bounding box center [482, 564] width 305 height 89
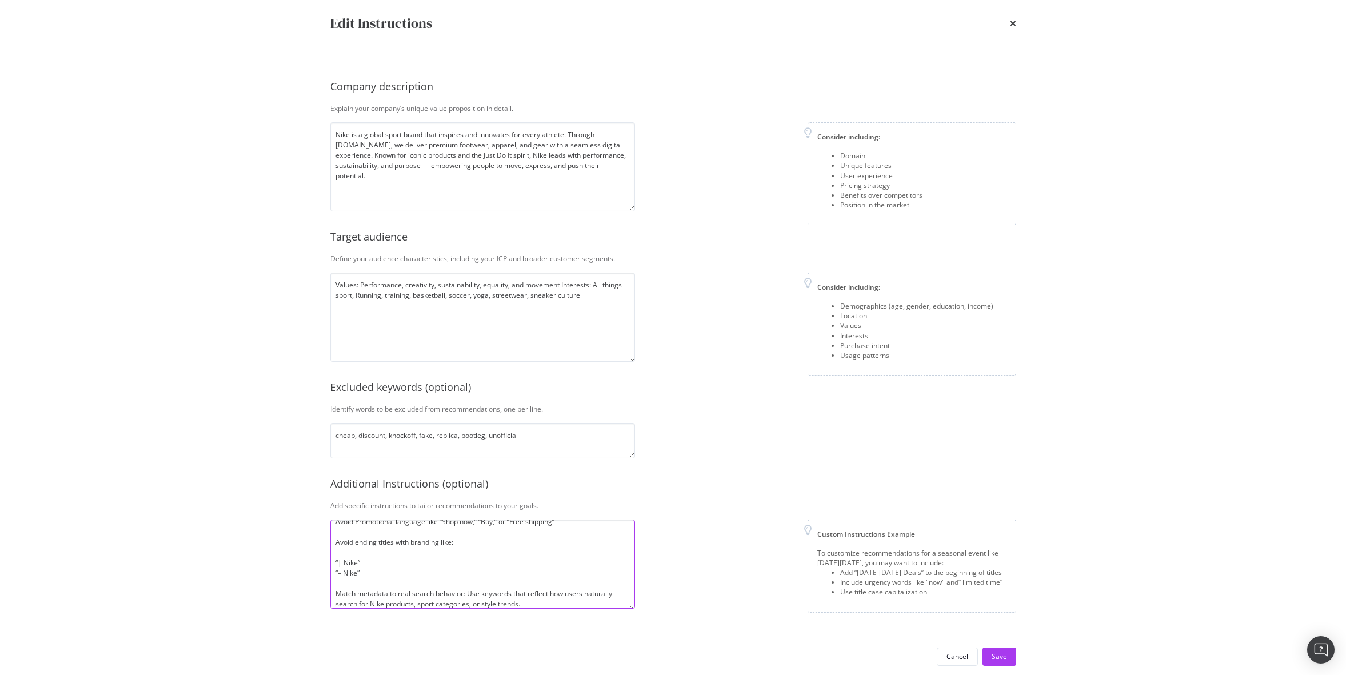
scroll to position [97, 0]
click at [403, 567] on textarea "Do not include branding or marketplace phrases such as “Nike AU,” “Nike Austral…" at bounding box center [482, 564] width 305 height 89
type textarea "Do not include branding or marketplace phrases such as “Nike AU,” “Nike Austral…"
click at [1003, 656] on div "Save" at bounding box center [999, 657] width 15 height 10
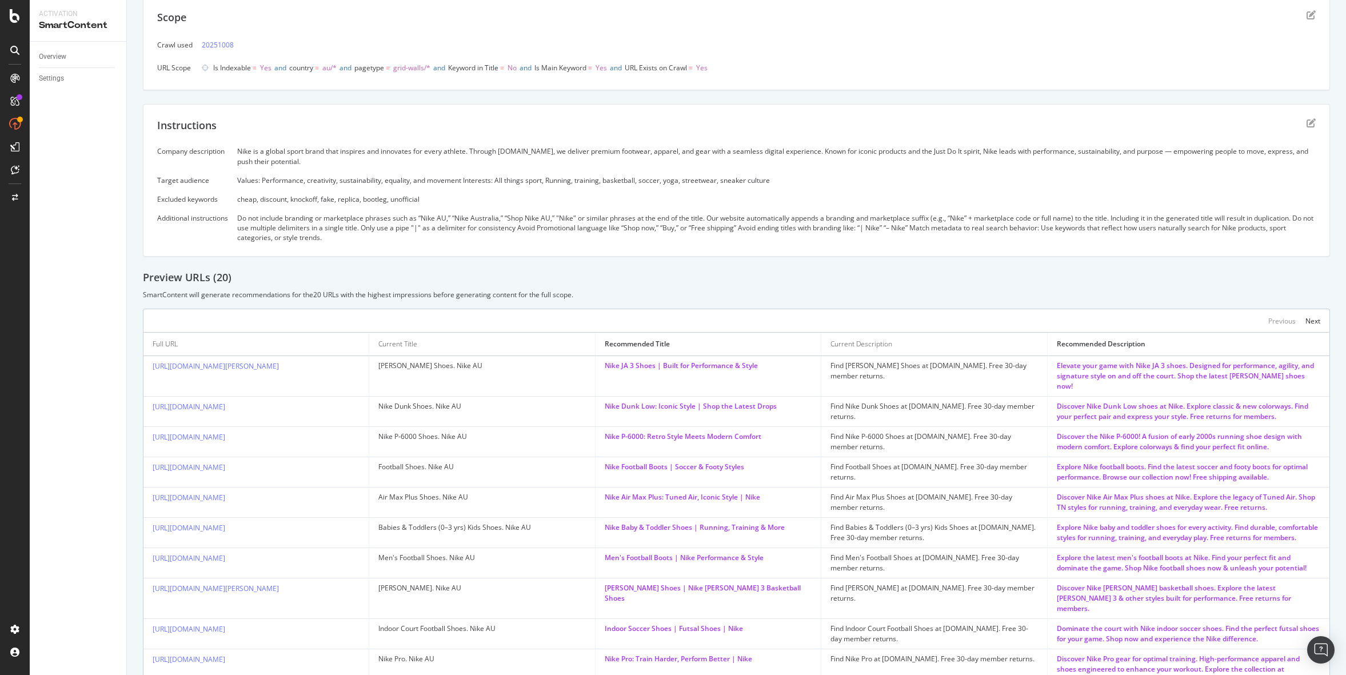
scroll to position [0, 0]
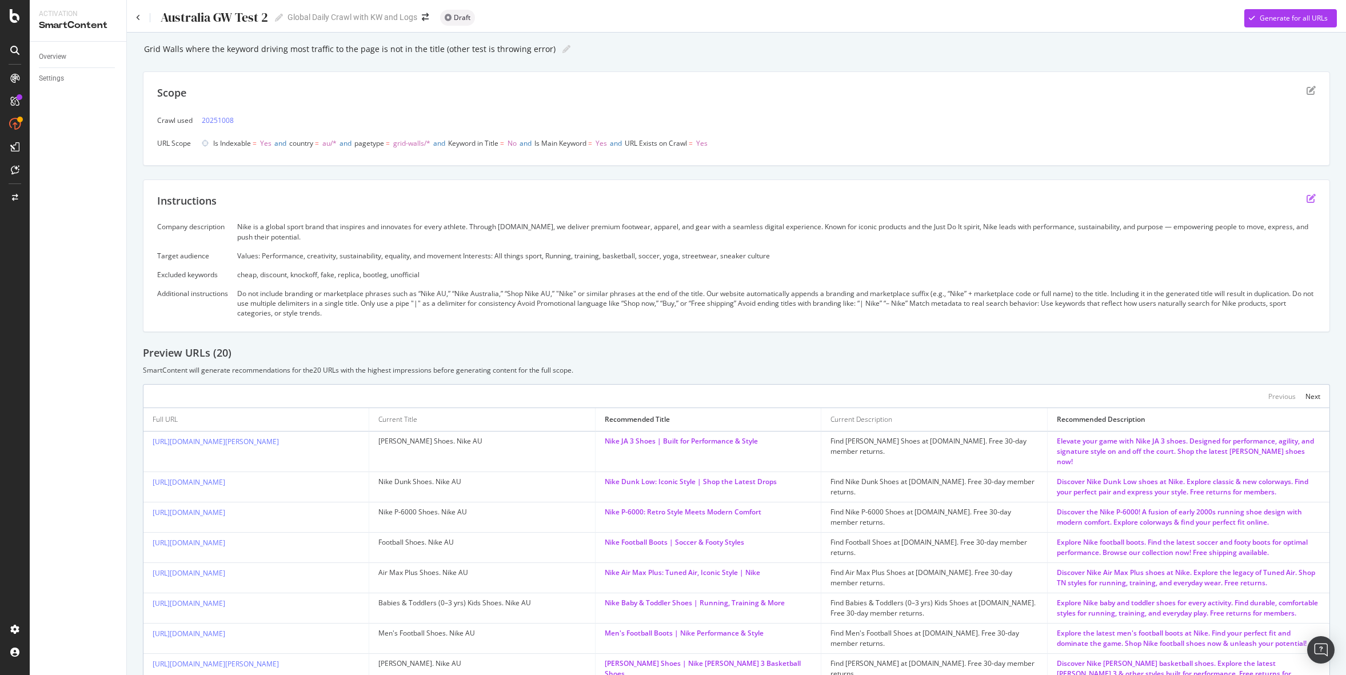
click at [1310, 198] on icon "edit" at bounding box center [1311, 198] width 9 height 9
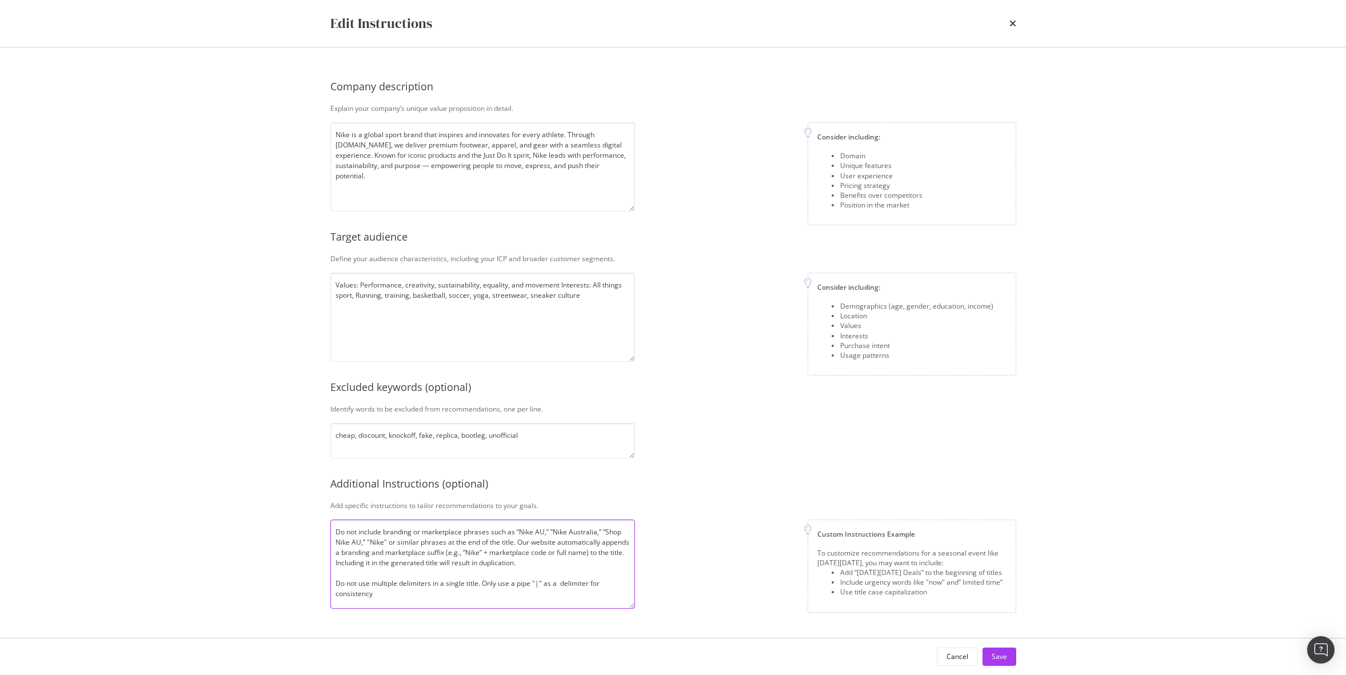
click at [388, 543] on textarea "Do not include branding or marketplace phrases such as “Nike AU,” “Nike Austral…" at bounding box center [482, 564] width 305 height 89
click at [383, 542] on textarea "Do not include branding or marketplace phrases such as “Nike AU,” “Nike Austral…" at bounding box center [482, 564] width 305 height 89
drag, startPoint x: 457, startPoint y: 559, endPoint x: 396, endPoint y: 559, distance: 61.7
click at [396, 559] on textarea "Do not include branding or marketplace phrases such as “Nike AU,” “Nike Austral…" at bounding box center [482, 564] width 305 height 89
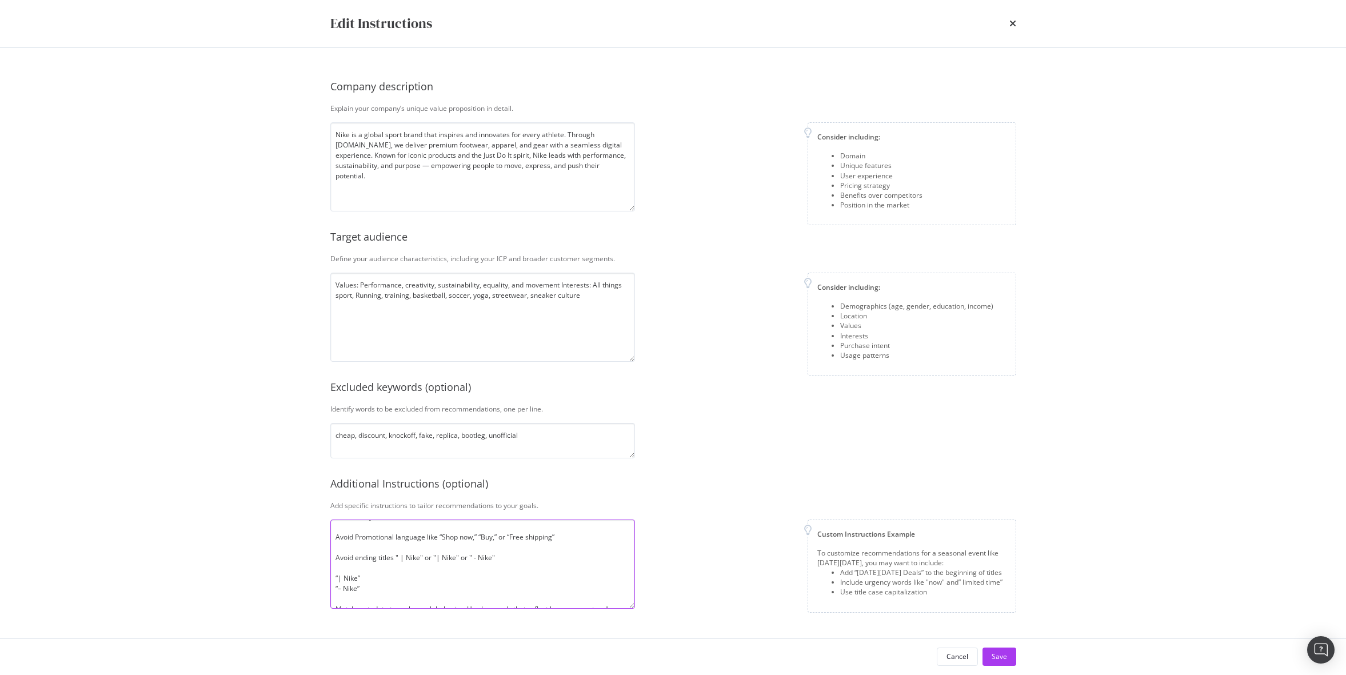
drag, startPoint x: 364, startPoint y: 590, endPoint x: 331, endPoint y: 579, distance: 35.1
click at [331, 579] on textarea "Do not include branding or marketplace phrases such as “Nike AU,” “Nike Austral…" at bounding box center [482, 564] width 305 height 89
click at [520, 543] on textarea "Do not include branding or marketplace phrases such as “Nike AU,” “Nike Austral…" at bounding box center [482, 564] width 305 height 89
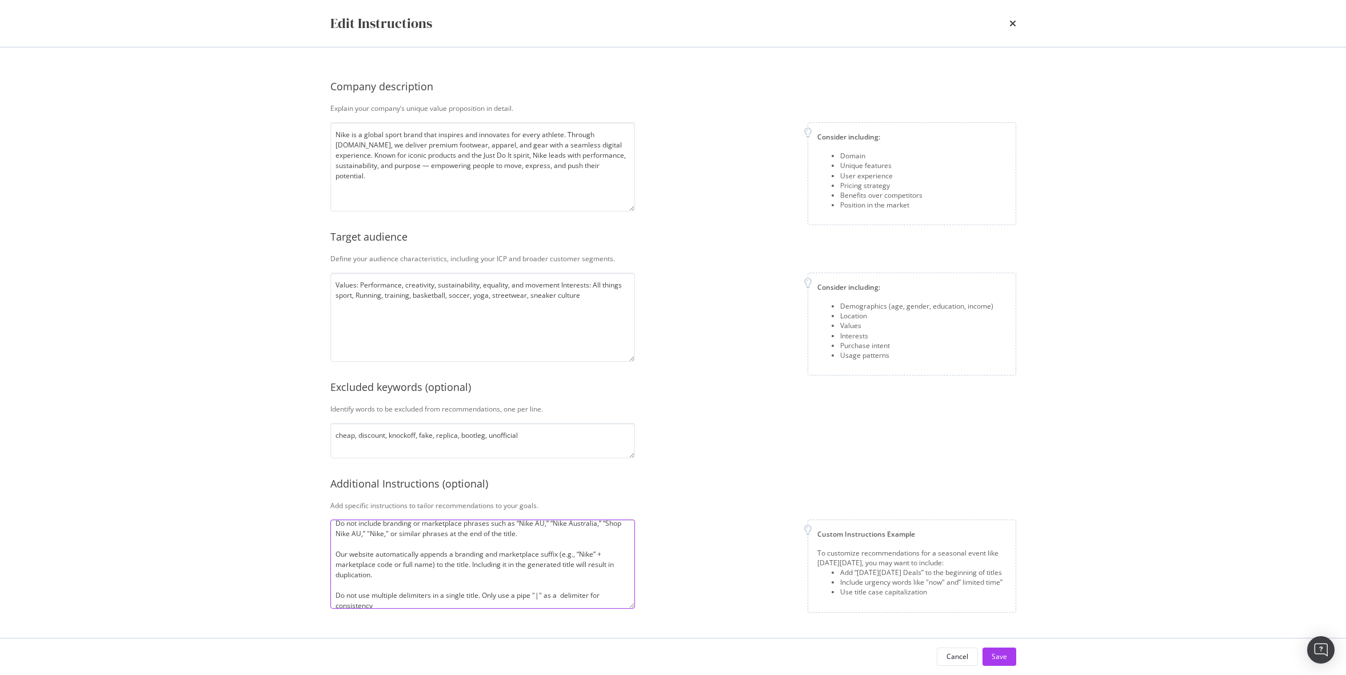
click at [531, 536] on textarea "Do not include branding or marketplace phrases such as “Nike AU,” “Nike Austral…" at bounding box center [482, 564] width 305 height 89
drag, startPoint x: 389, startPoint y: 571, endPoint x: 334, endPoint y: 553, distance: 57.3
click at [334, 553] on textarea "Do not include branding or marketplace phrases such as “Nike AU,” “Nike Austral…" at bounding box center [482, 564] width 305 height 89
click at [335, 555] on textarea "Do not include branding or marketplace phrases such as “Nike AU,” “Nike Austral…" at bounding box center [482, 564] width 305 height 89
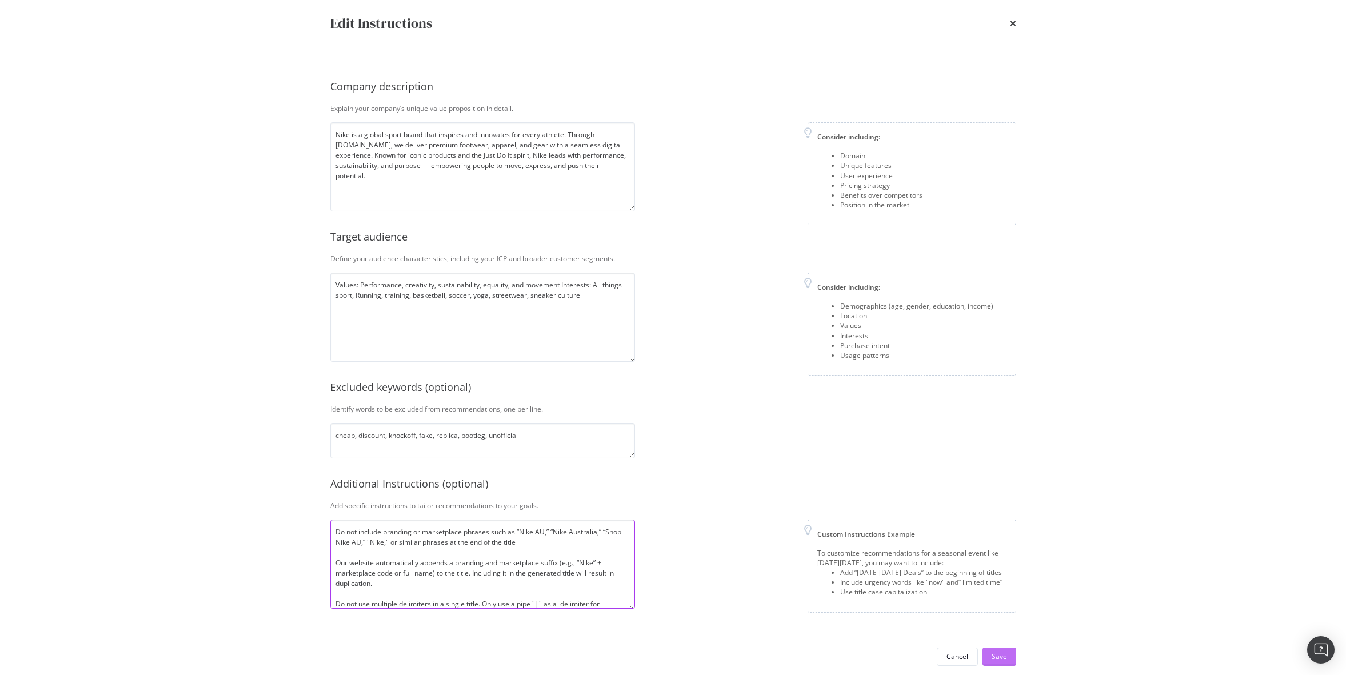
type textarea "Do not include branding or marketplace phrases such as “Nike AU,” “Nike Austral…"
click at [1005, 650] on div "Save" at bounding box center [999, 656] width 15 height 17
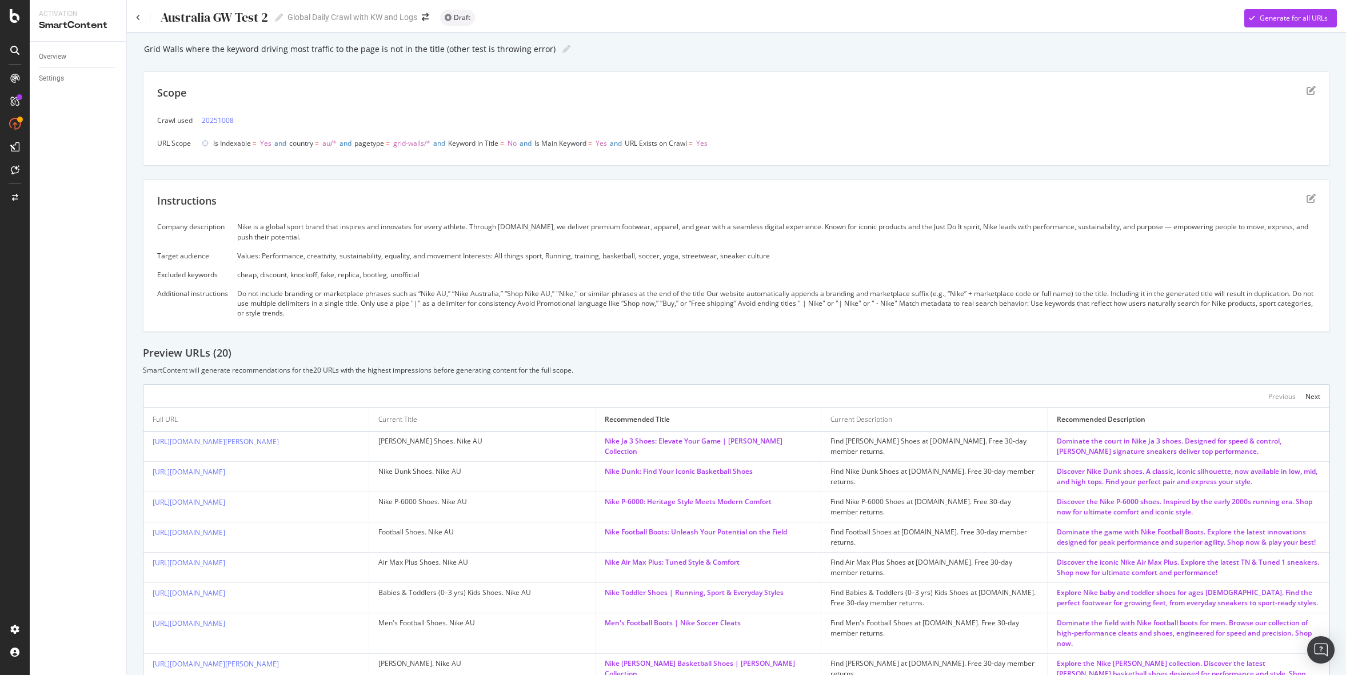
scroll to position [135, 0]
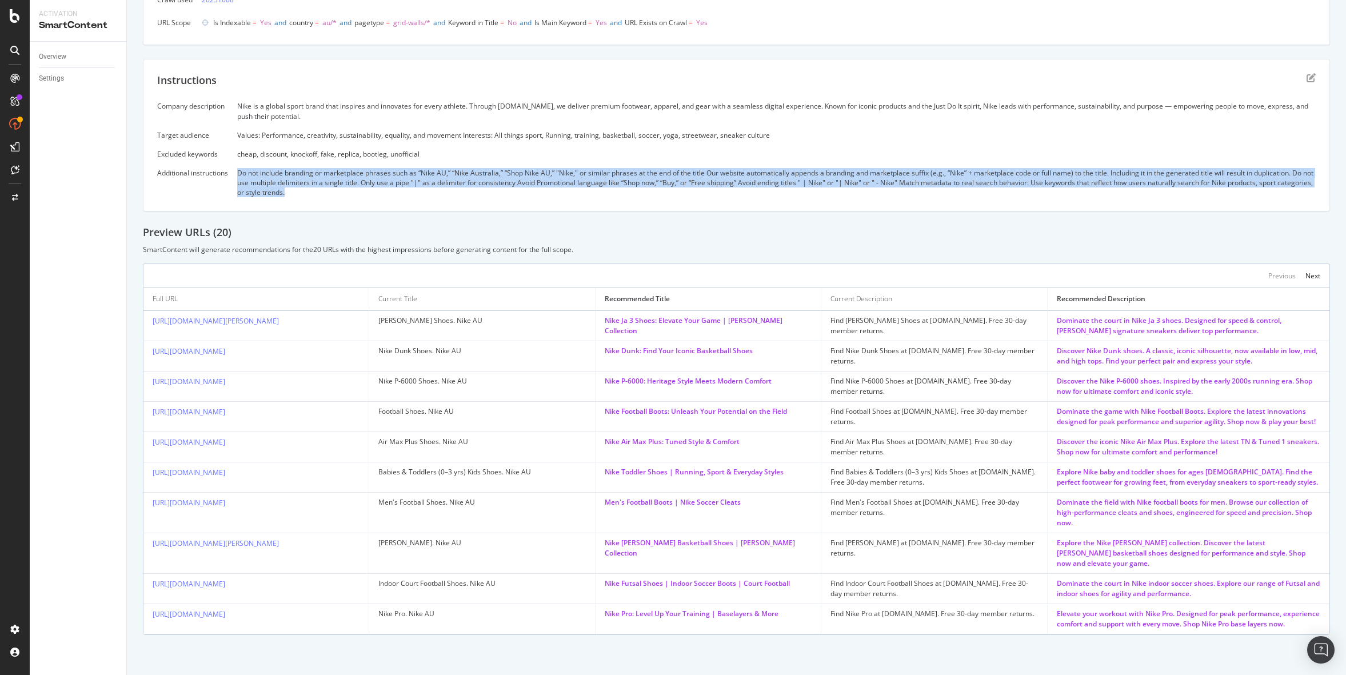
drag, startPoint x: 339, startPoint y: 181, endPoint x: 236, endPoint y: 158, distance: 105.5
click at [236, 158] on div "Company description Nike is a global sport brand that inspires and innovates fo…" at bounding box center [736, 149] width 1159 height 96
copy div "Do not include branding or marketplace phrases such as “Nike AU,” “Nike Austral…"
click at [694, 376] on div "Nike P-6000: Heritage Style Meets Modern Comfort" at bounding box center [708, 381] width 207 height 10
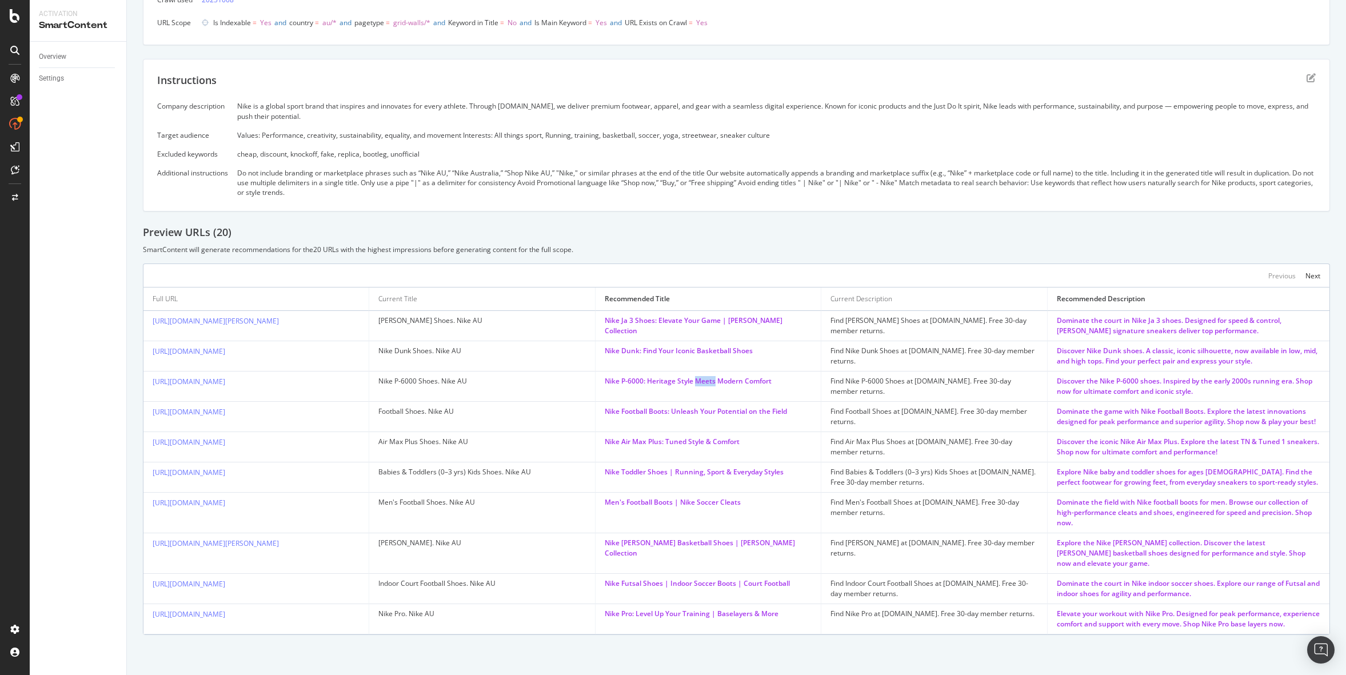
click at [694, 376] on div "Nike P-6000: Heritage Style Meets Modern Comfort" at bounding box center [708, 381] width 207 height 10
copy div "Nike P-6000: Heritage Style Meets Modern Comfort"
click at [904, 437] on div "Find Air Max Plus Shoes at [DOMAIN_NAME]. Free 30-day member returns." at bounding box center [934, 447] width 207 height 21
drag, startPoint x: 796, startPoint y: 370, endPoint x: 378, endPoint y: 367, distance: 417.9
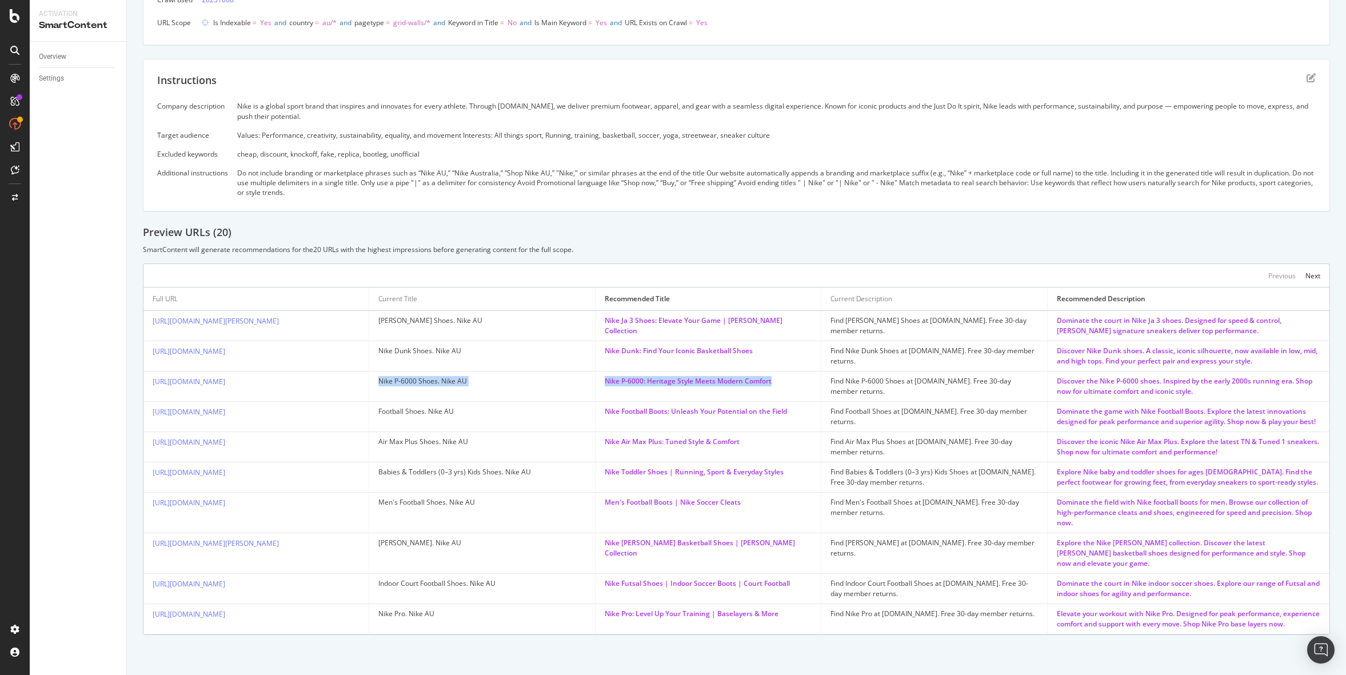
click at [378, 372] on tr "[URL][DOMAIN_NAME] Nike P-6000 Shoes. Nike AU Nike P-6000: Heritage Style Meets…" at bounding box center [737, 387] width 1186 height 30
copy tr "Nike P-6000 Shoes. Nike AU Nike P-6000: Heritage Style Meets Modern Comfort"
click at [771, 209] on div "Grid Walls where the keyword driving most traffic to the page is not in the tit…" at bounding box center [736, 277] width 1187 height 715
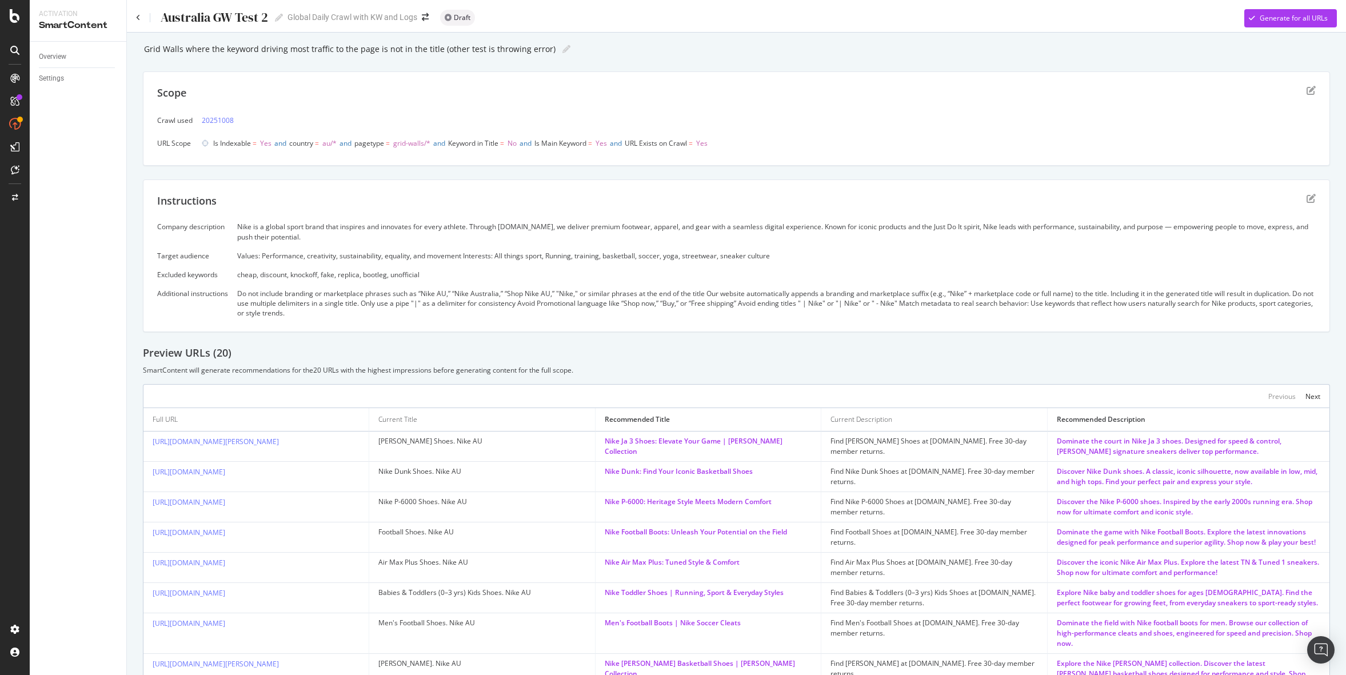
click at [1305, 200] on div "Instructions" at bounding box center [736, 208] width 1159 height 29
click at [1312, 200] on icon "edit" at bounding box center [1311, 198] width 9 height 9
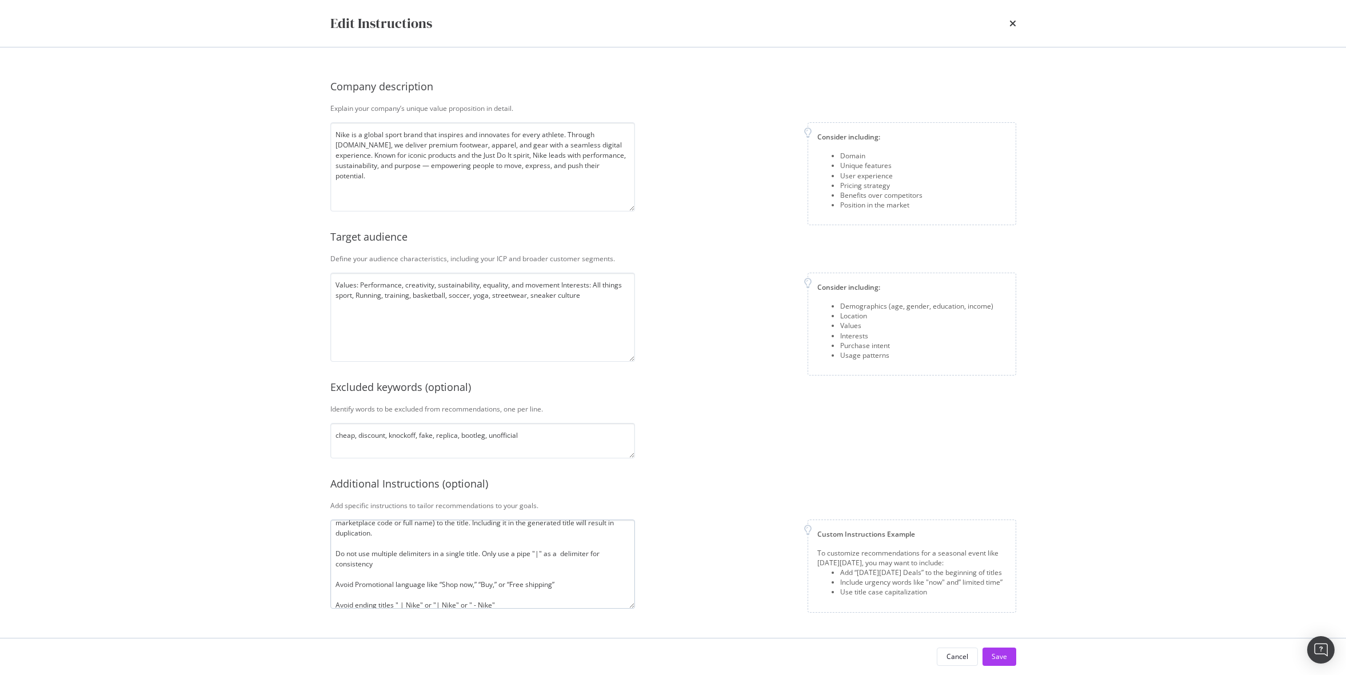
scroll to position [90, 0]
click at [543, 598] on textarea "Do not include branding or marketplace phrases such as “Nike AU,” “Nike Austral…" at bounding box center [482, 564] width 305 height 89
paste textarea "Always include the product type (e.g., shoes, jackets, hoodies, sneakers) in th…"
paste textarea "Do not use colons (:) in meta titles"
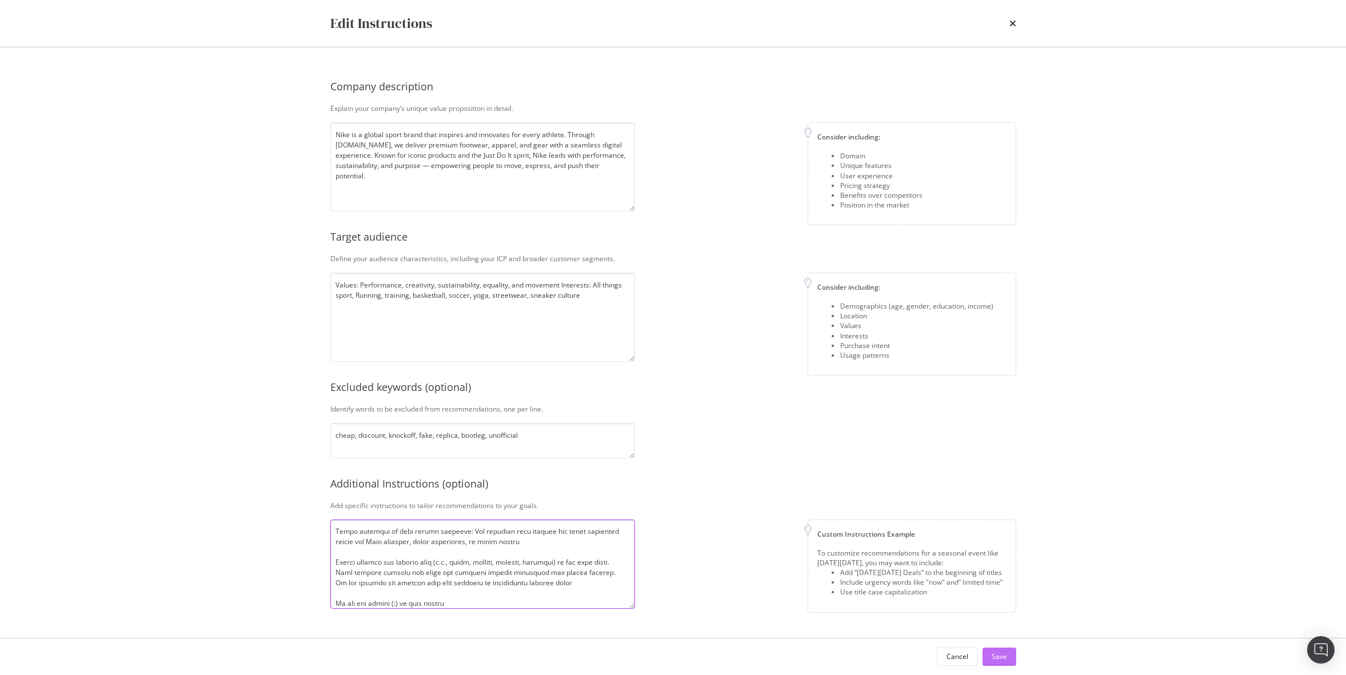
type textarea "Lo ips dolorsi ametcons ad elitseddoei tempori utla et “Dolo MA,” “Aliq Enimadm…"
click at [1012, 656] on button "Save" at bounding box center [1000, 657] width 34 height 18
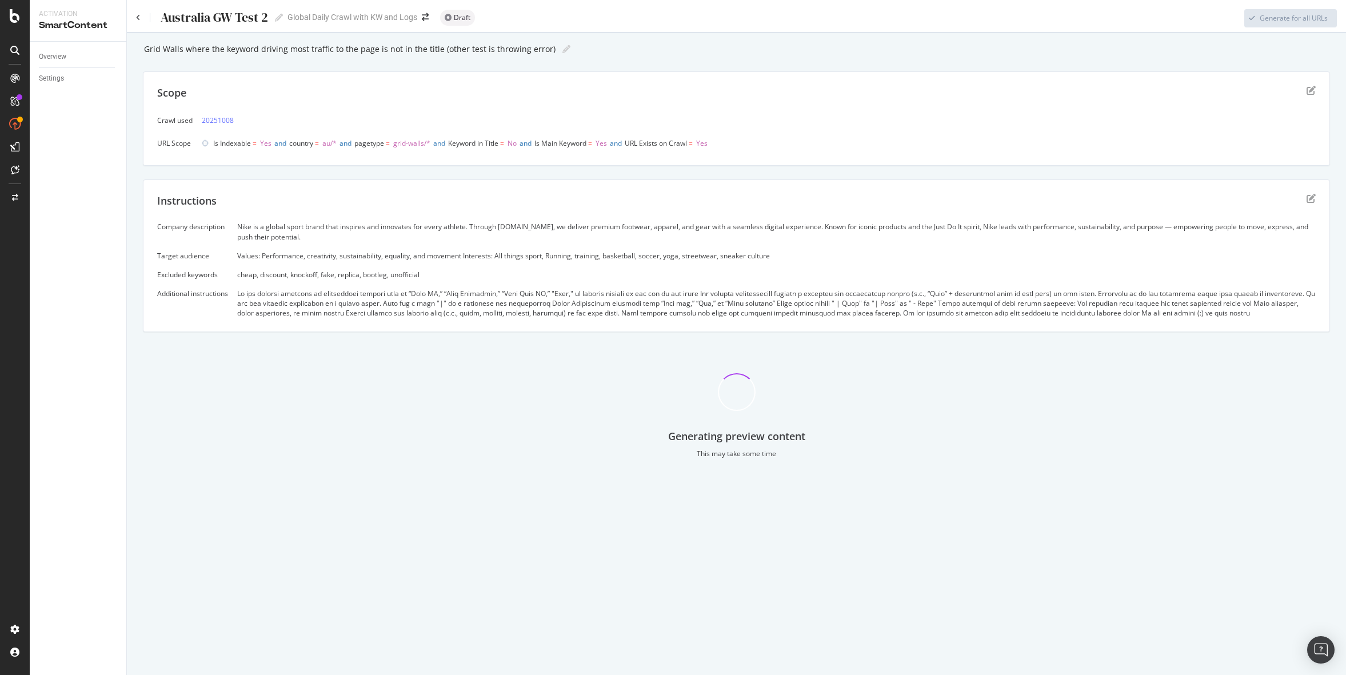
drag, startPoint x: 1221, startPoint y: 318, endPoint x: 613, endPoint y: 320, distance: 607.2
click at [613, 320] on div "Instructions Company description Nike is a global sport brand that inspires and…" at bounding box center [736, 256] width 1187 height 153
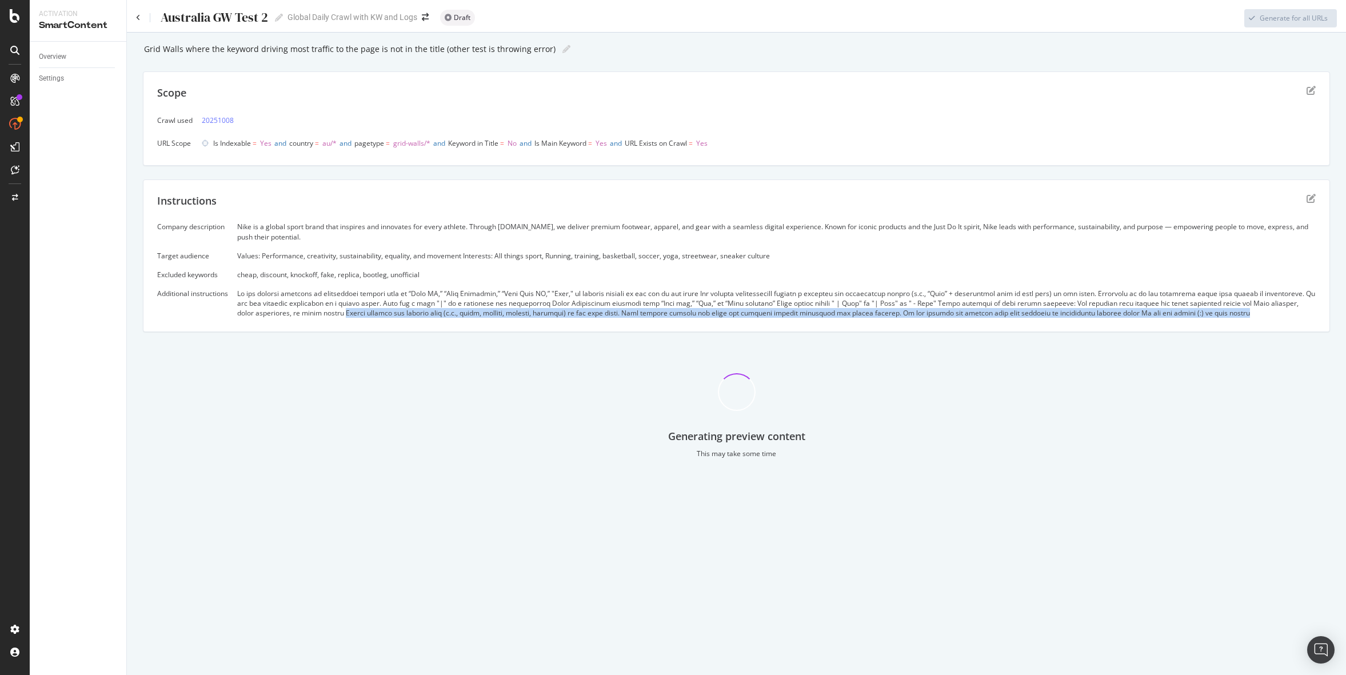
drag, startPoint x: 322, startPoint y: 313, endPoint x: 1219, endPoint y: 314, distance: 896.5
click at [1219, 314] on div at bounding box center [776, 303] width 1079 height 29
copy div "Always include the product type (e.g., shoes, jackets, hoodies, sneakers) in th…"
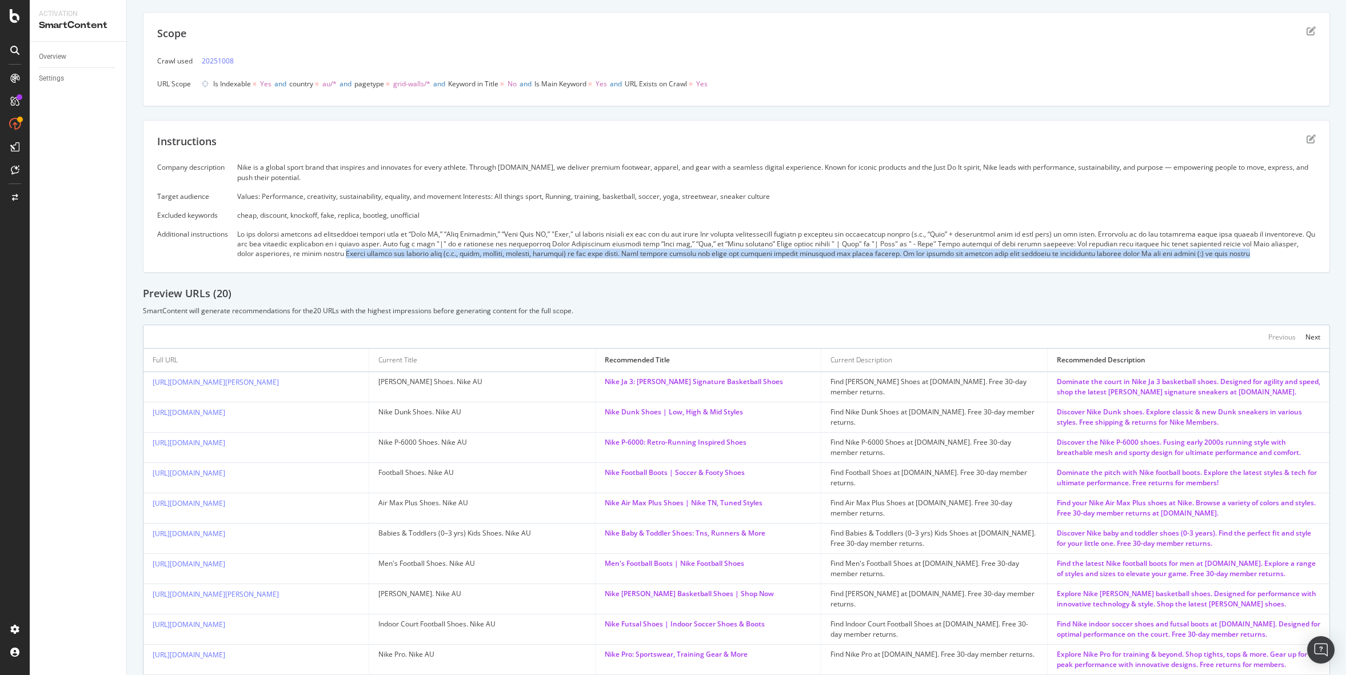
scroll to position [107, 0]
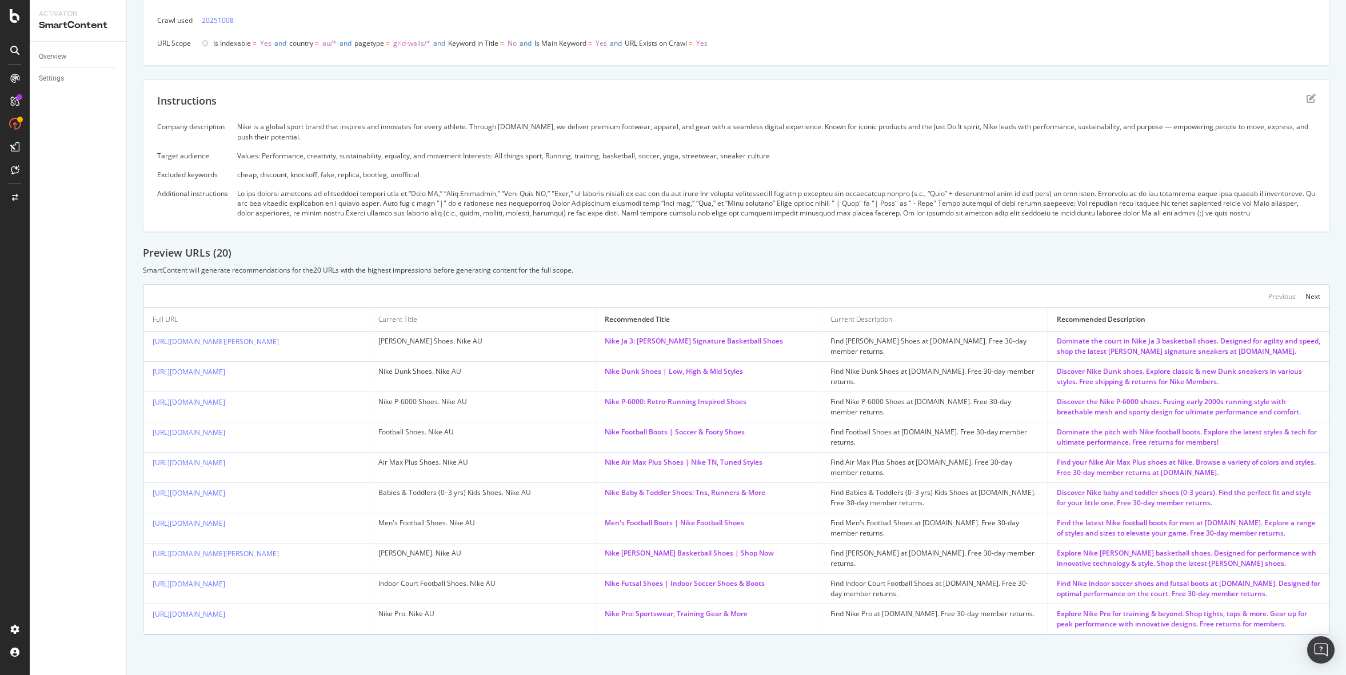
click at [779, 250] on div "Preview URLs ( 20 )" at bounding box center [736, 253] width 1187 height 15
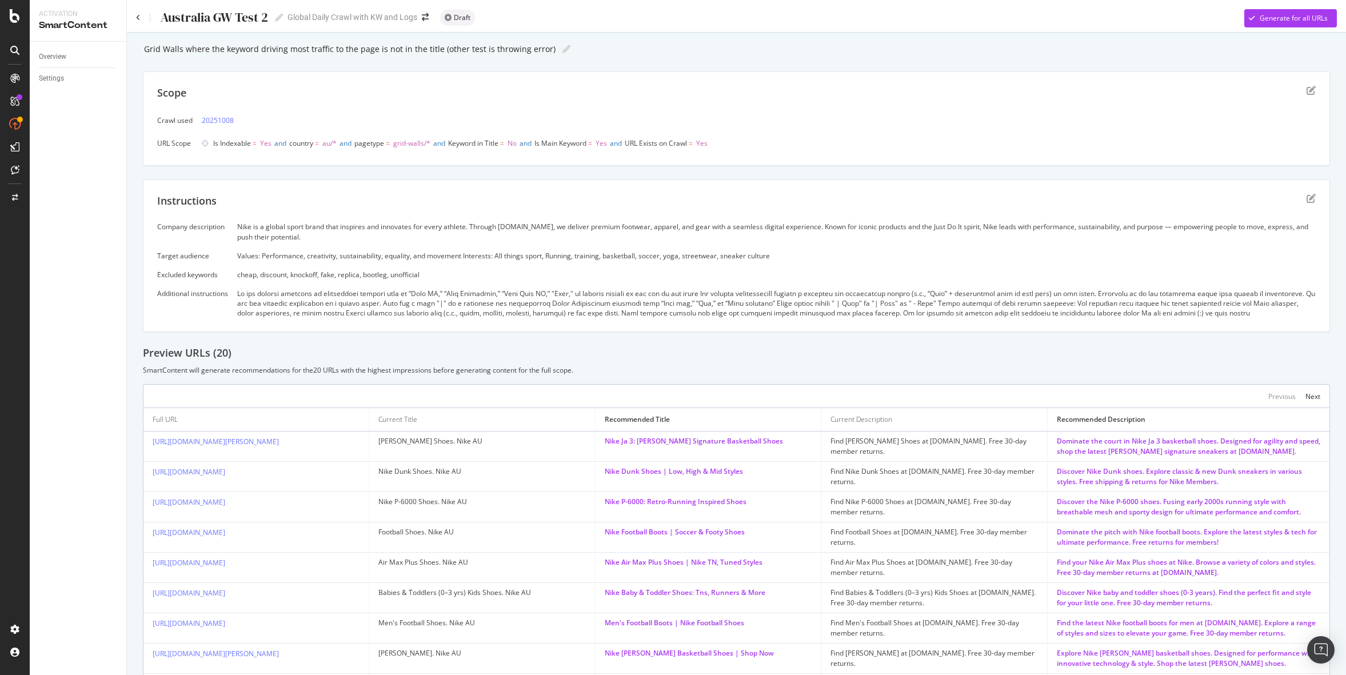
click at [801, 368] on div "SmartContent will generate recommendations for the 20 URLs with the highest imp…" at bounding box center [736, 370] width 1187 height 10
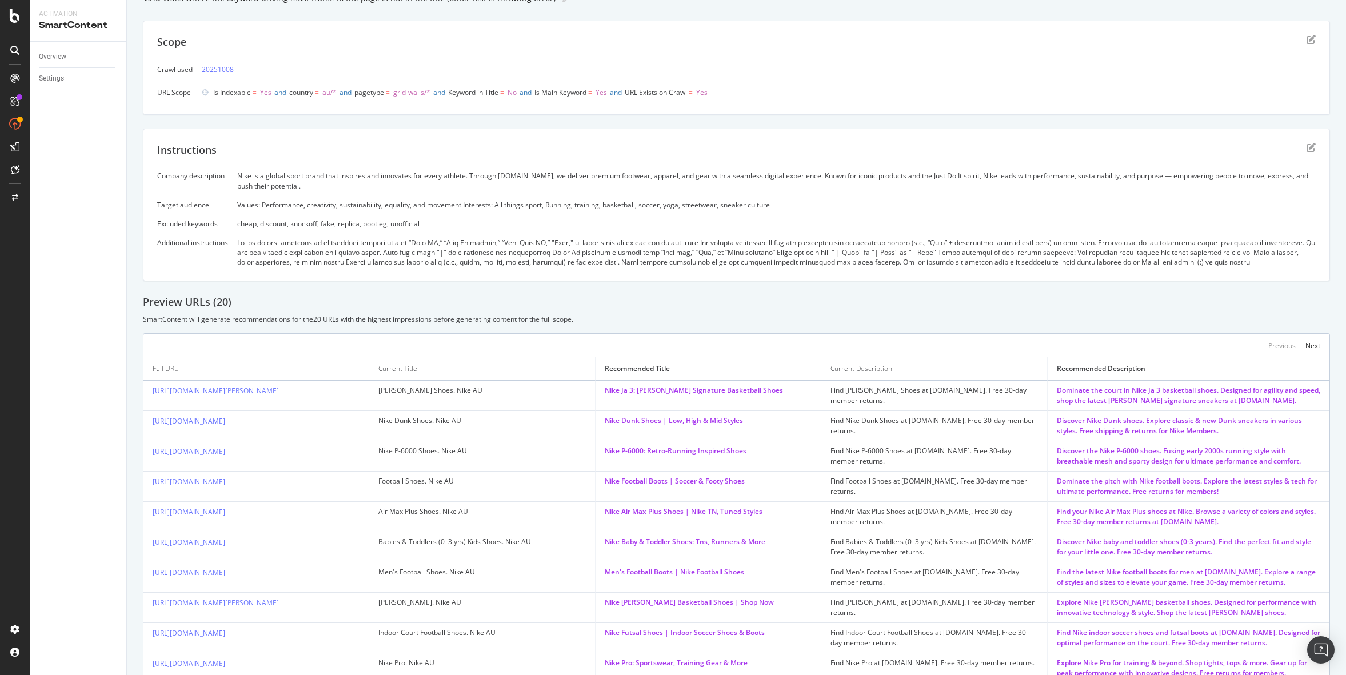
scroll to position [80, 0]
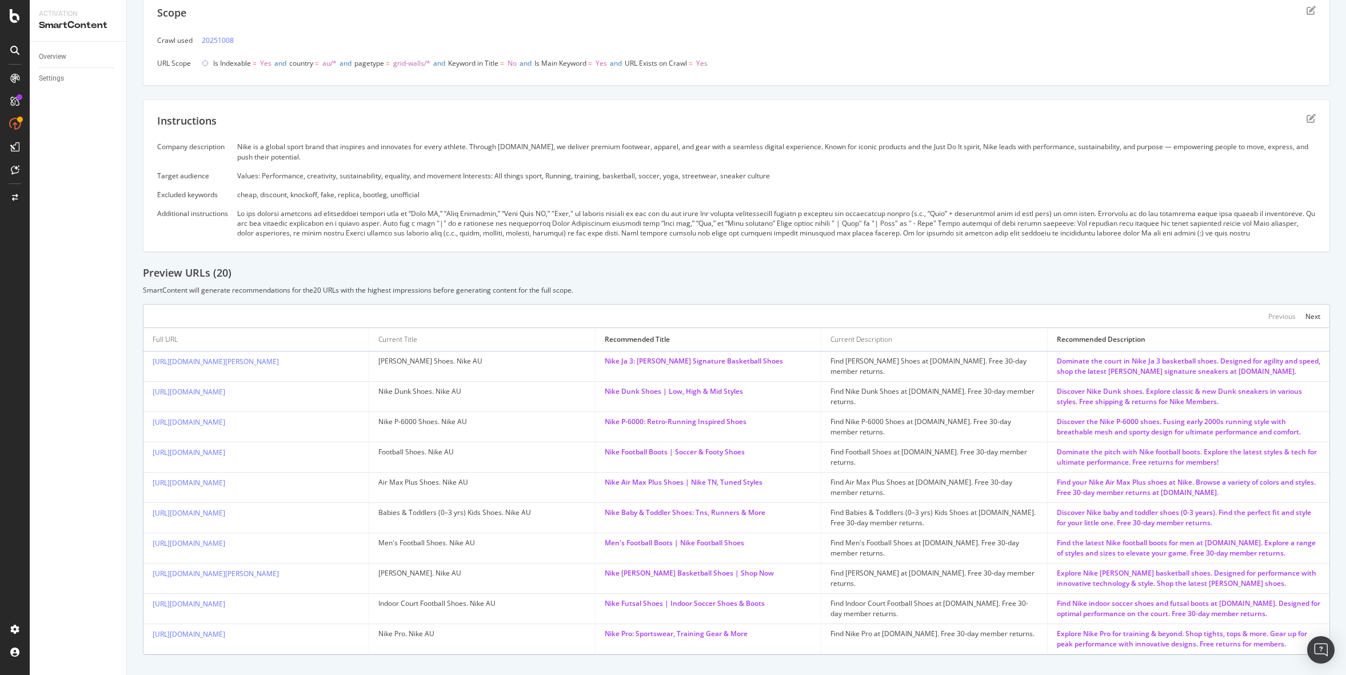
click at [952, 290] on div "SmartContent will generate recommendations for the 20 URLs with the highest imp…" at bounding box center [736, 290] width 1187 height 10
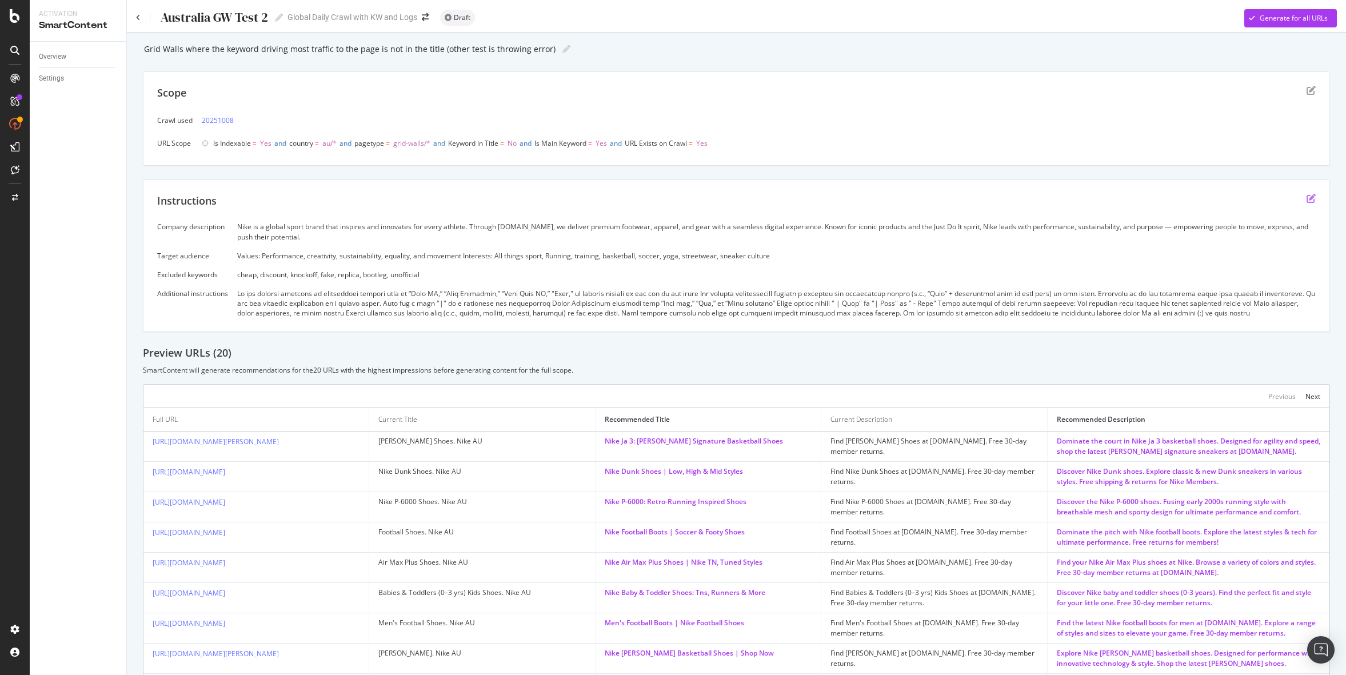
click at [1311, 198] on icon "edit" at bounding box center [1311, 198] width 9 height 9
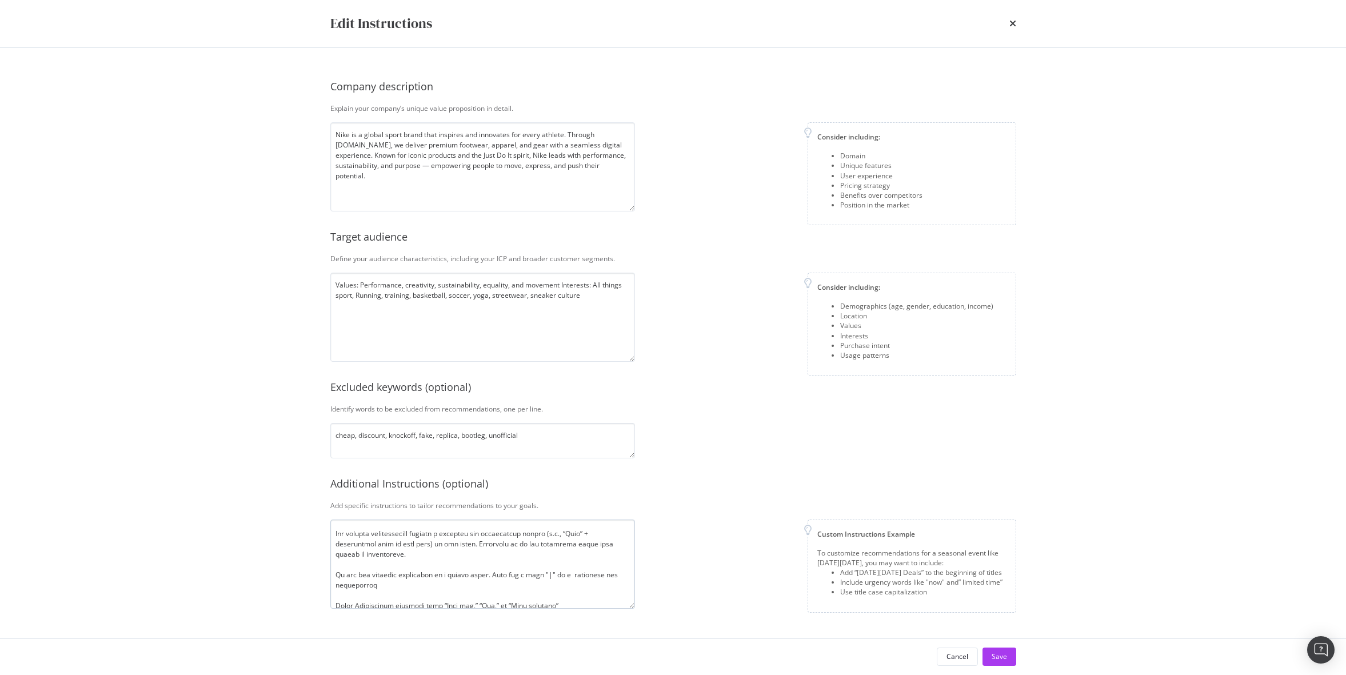
scroll to position [56, 0]
drag, startPoint x: 353, startPoint y: 581, endPoint x: 330, endPoint y: 580, distance: 22.9
click at [330, 580] on textarea "modal" at bounding box center [482, 564] width 305 height 89
click at [515, 578] on textarea "modal" at bounding box center [482, 564] width 305 height 89
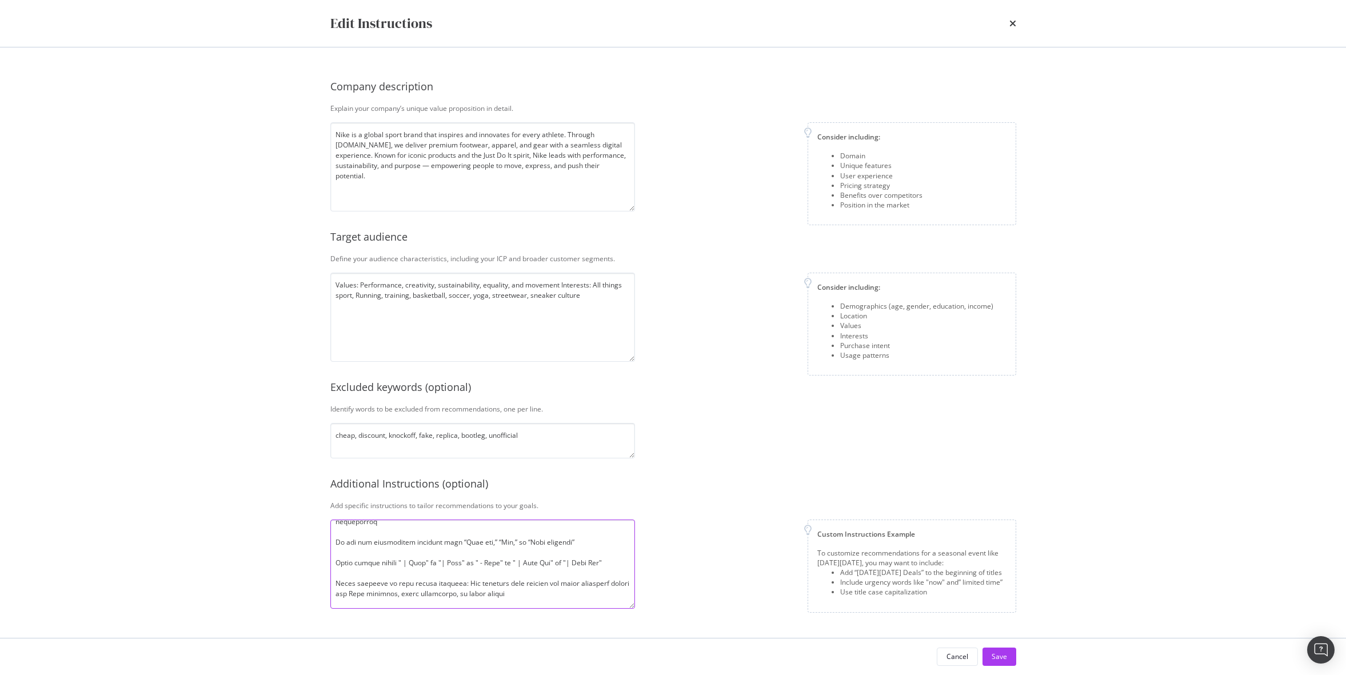
scroll to position [90, 0]
drag, startPoint x: 613, startPoint y: 566, endPoint x: 326, endPoint y: 544, distance: 287.8
click at [326, 544] on div "Company description Explain your company’s unique value proposition in detail. …" at bounding box center [674, 342] width 732 height 591
type textarea "Lo ips dolorsi ametcons ad elitseddoei tempori utla et “Dolo MA,” “Aliq Enimadm…"
click at [1052, 541] on div "Edit Instructions Company description Explain your company’s unique value propo…" at bounding box center [673, 337] width 1346 height 675
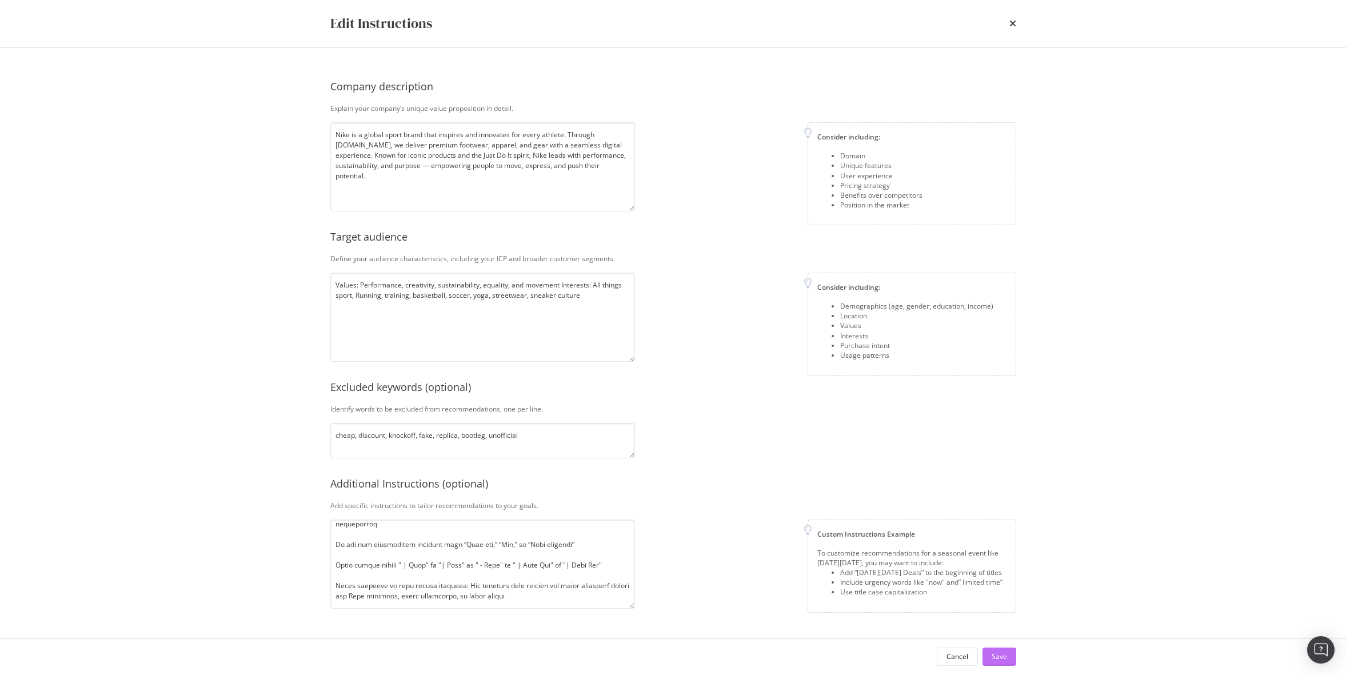
click at [999, 652] on div "Save" at bounding box center [999, 657] width 15 height 10
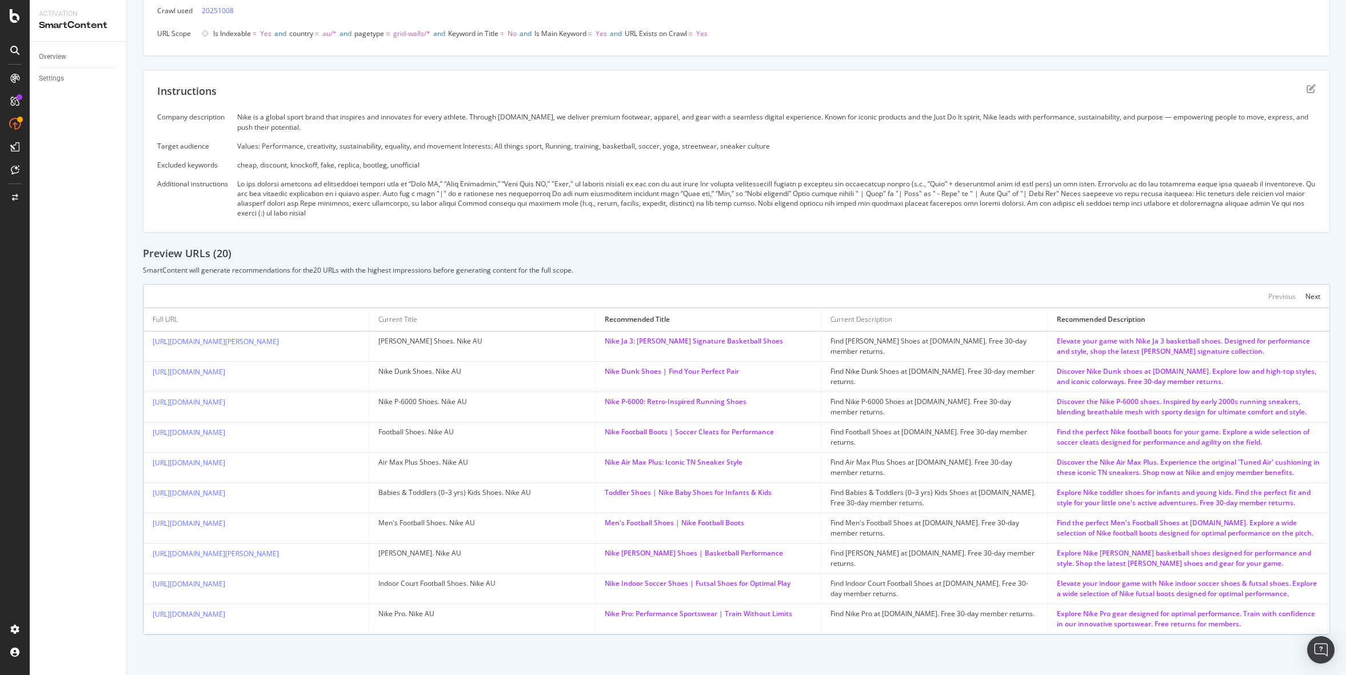
scroll to position [0, 0]
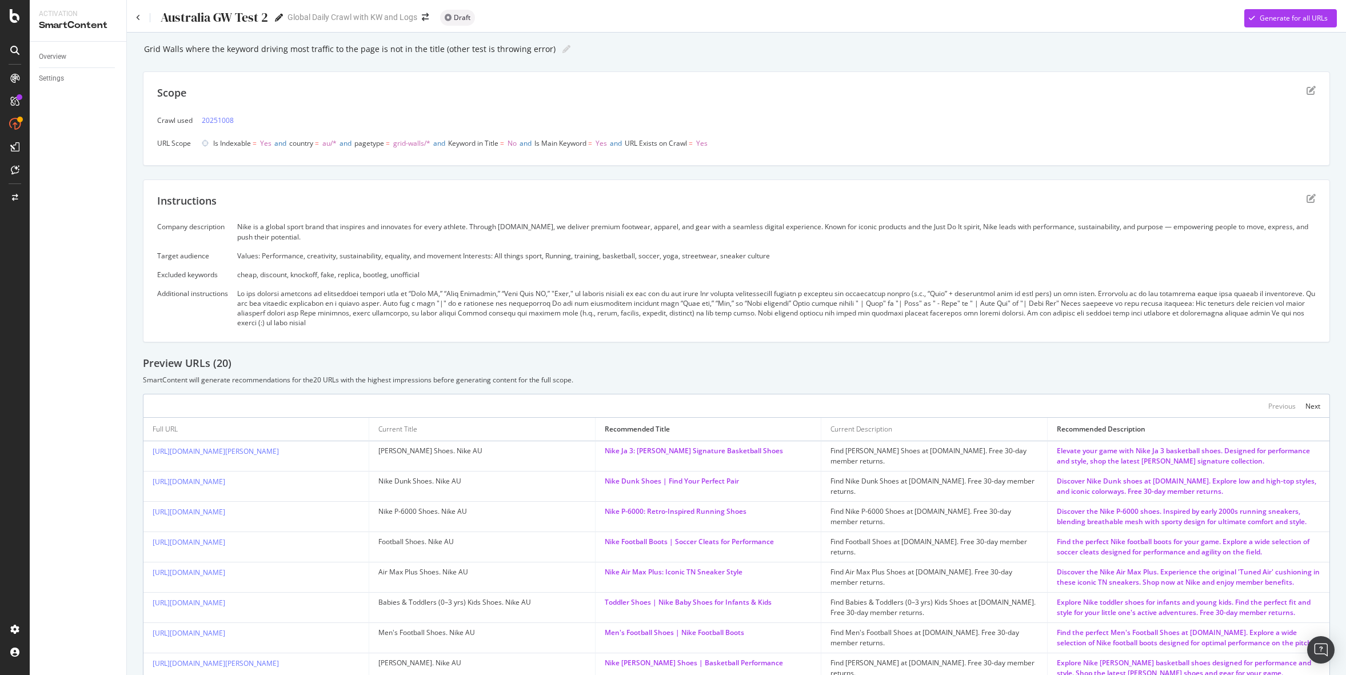
click at [279, 15] on icon at bounding box center [279, 18] width 8 height 8
type input "Australia GW Test Optimized"
click at [1329, 15] on icon "close toast" at bounding box center [1330, 17] width 5 height 7
click at [1308, 16] on div "Generate for all URLs" at bounding box center [1294, 18] width 68 height 10
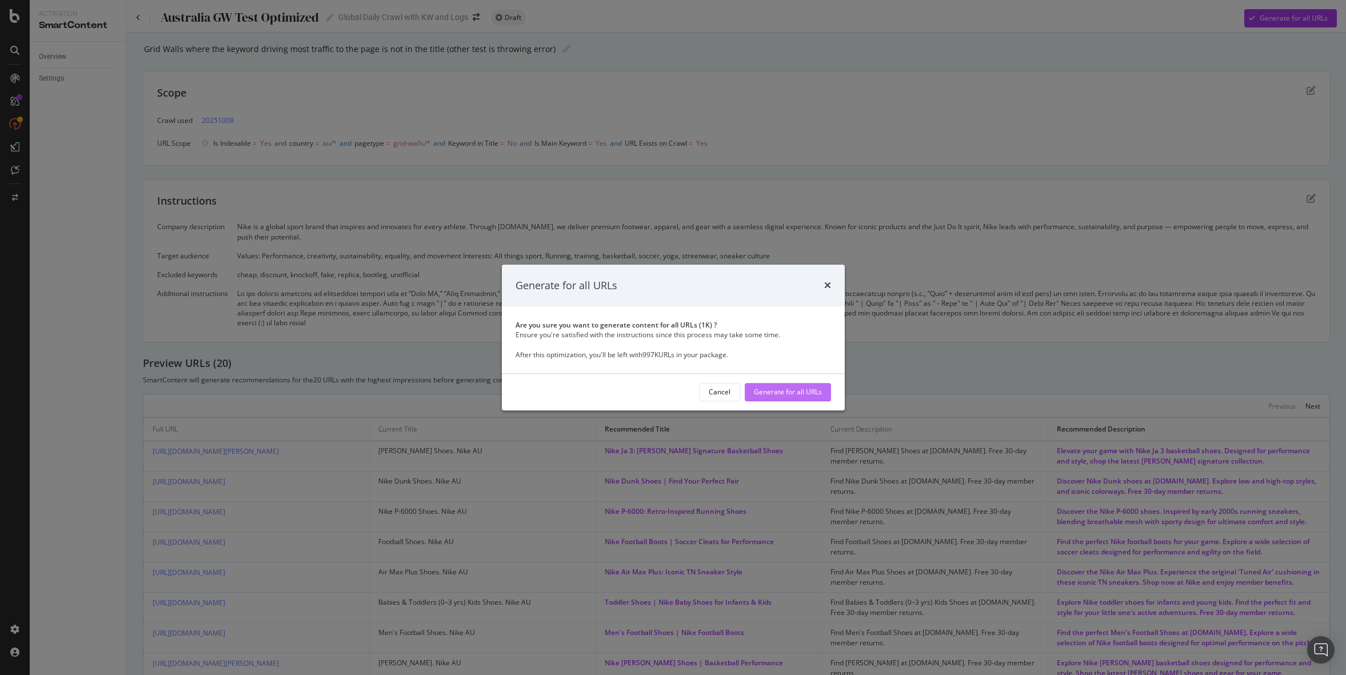
click at [788, 390] on div "Generate for all URLs" at bounding box center [788, 393] width 68 height 10
